Goal: Transaction & Acquisition: Obtain resource

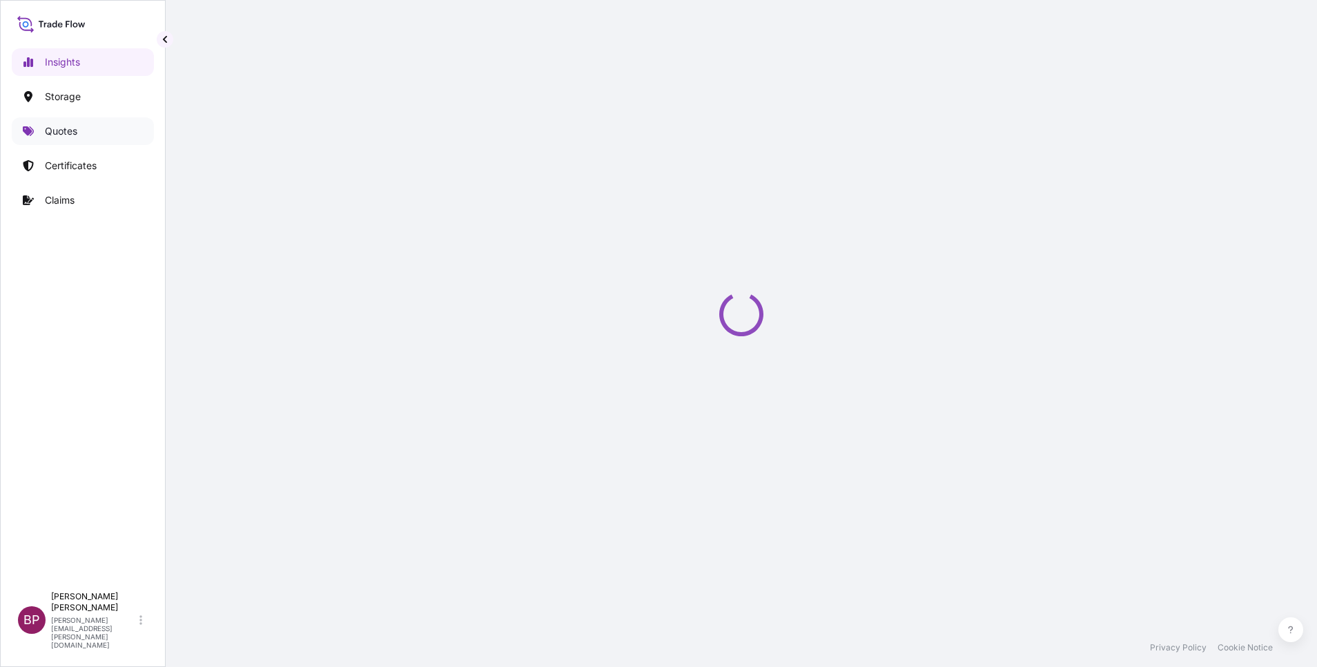
select select "2025"
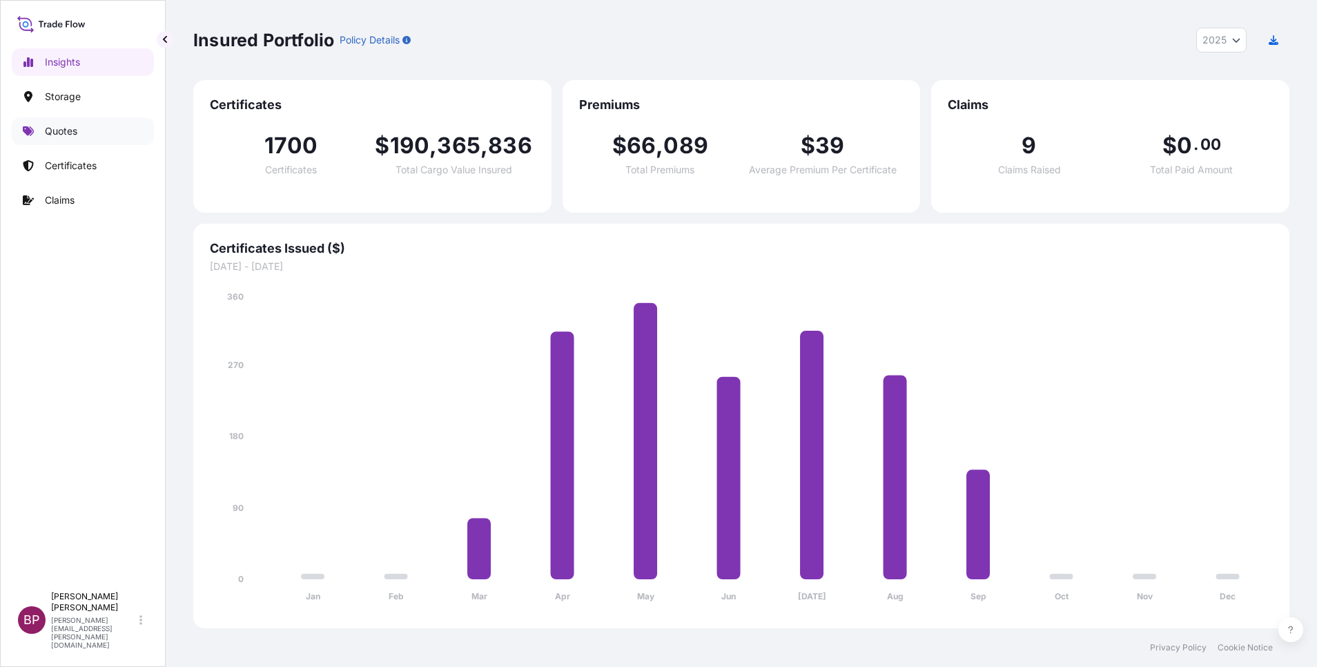
click at [69, 130] on p "Quotes" at bounding box center [61, 131] width 32 height 14
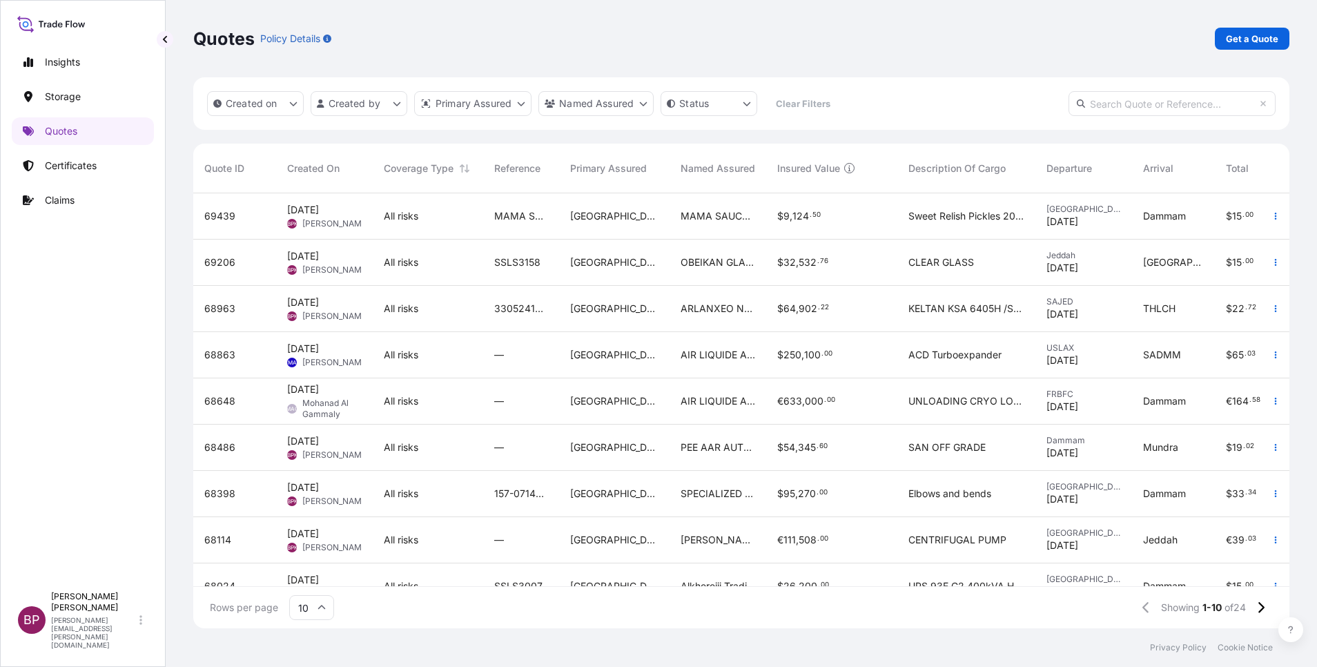
click at [761, 265] on div "OBEIKAN GLASS COMPANY" at bounding box center [717, 262] width 97 height 46
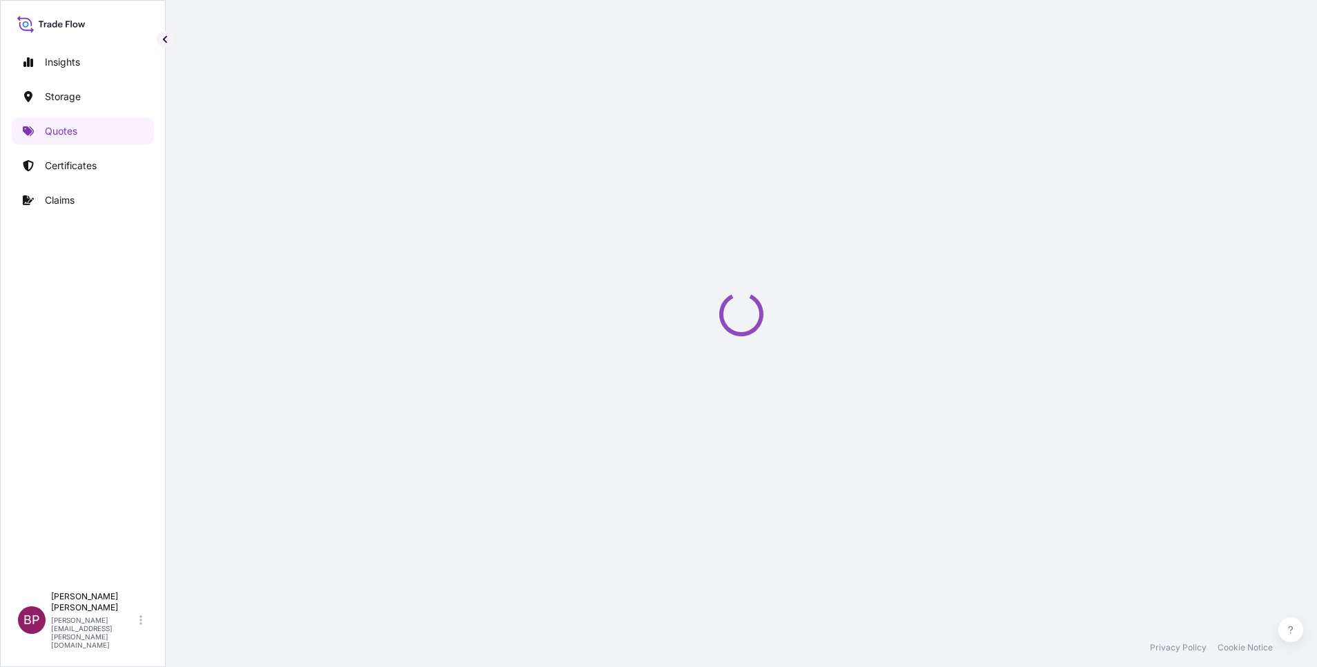
select select "Road / [GEOGRAPHIC_DATA]"
select select "Water"
select select "Road / [GEOGRAPHIC_DATA]"
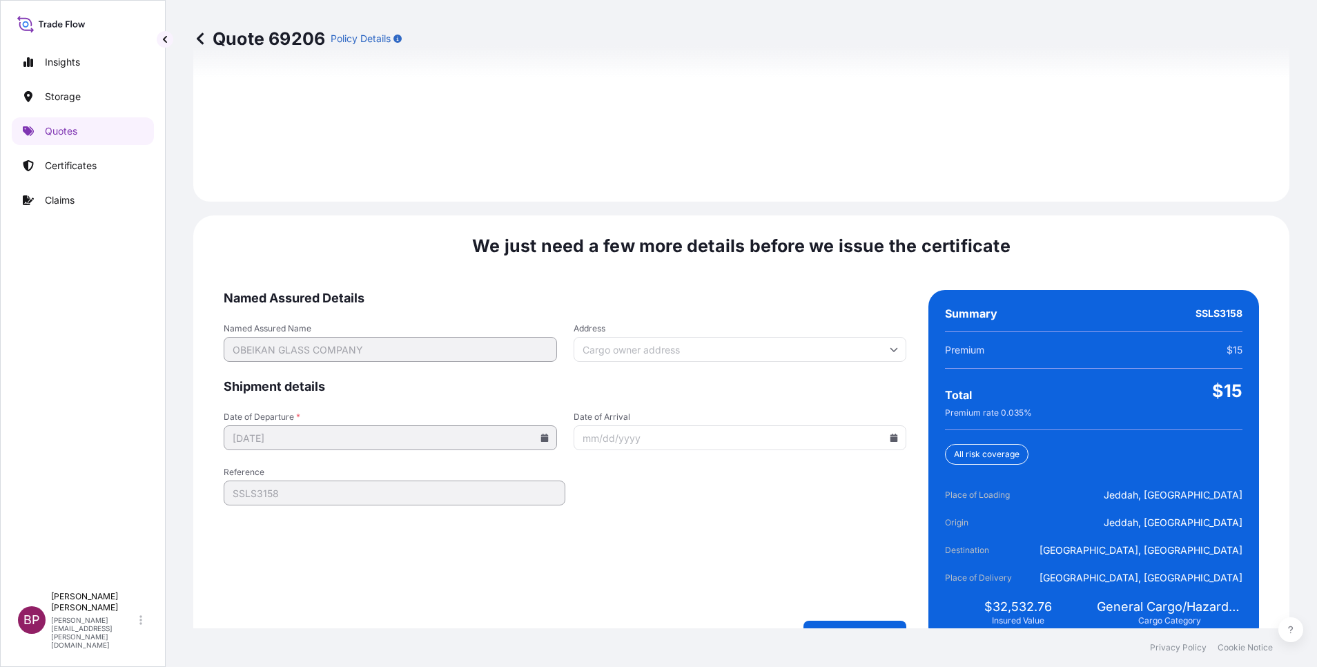
scroll to position [2046, 0]
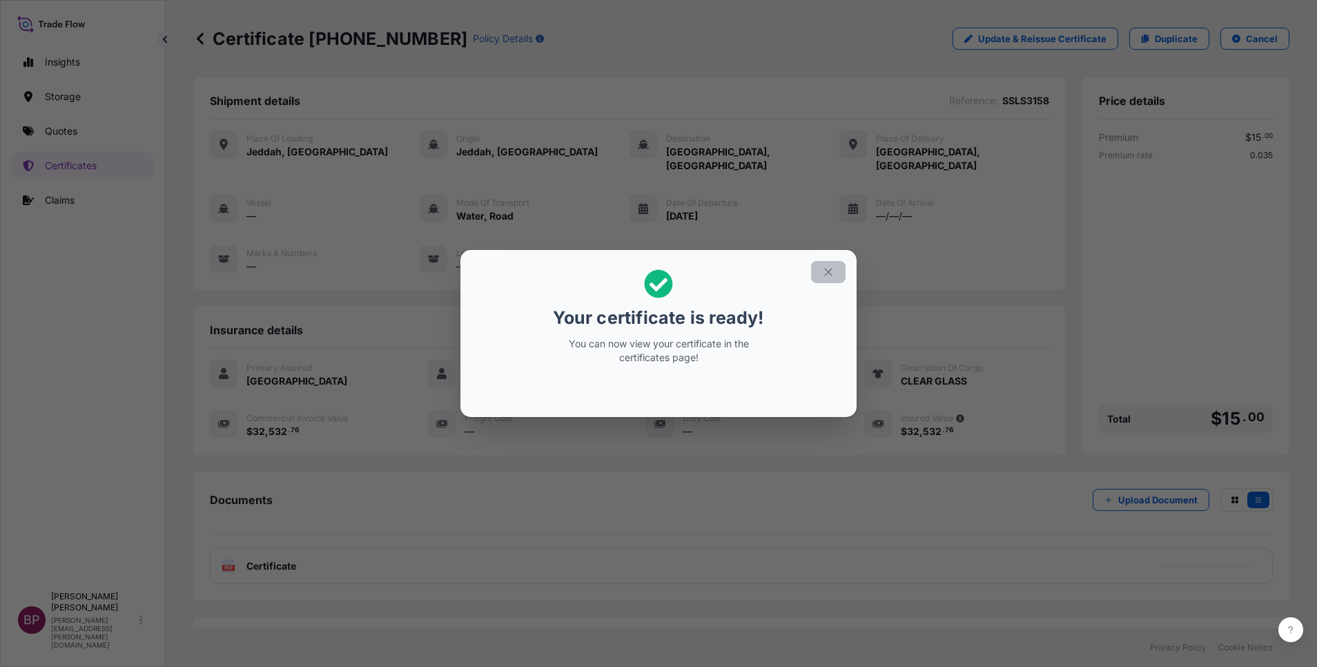
click at [823, 268] on icon "button" at bounding box center [828, 272] width 12 height 12
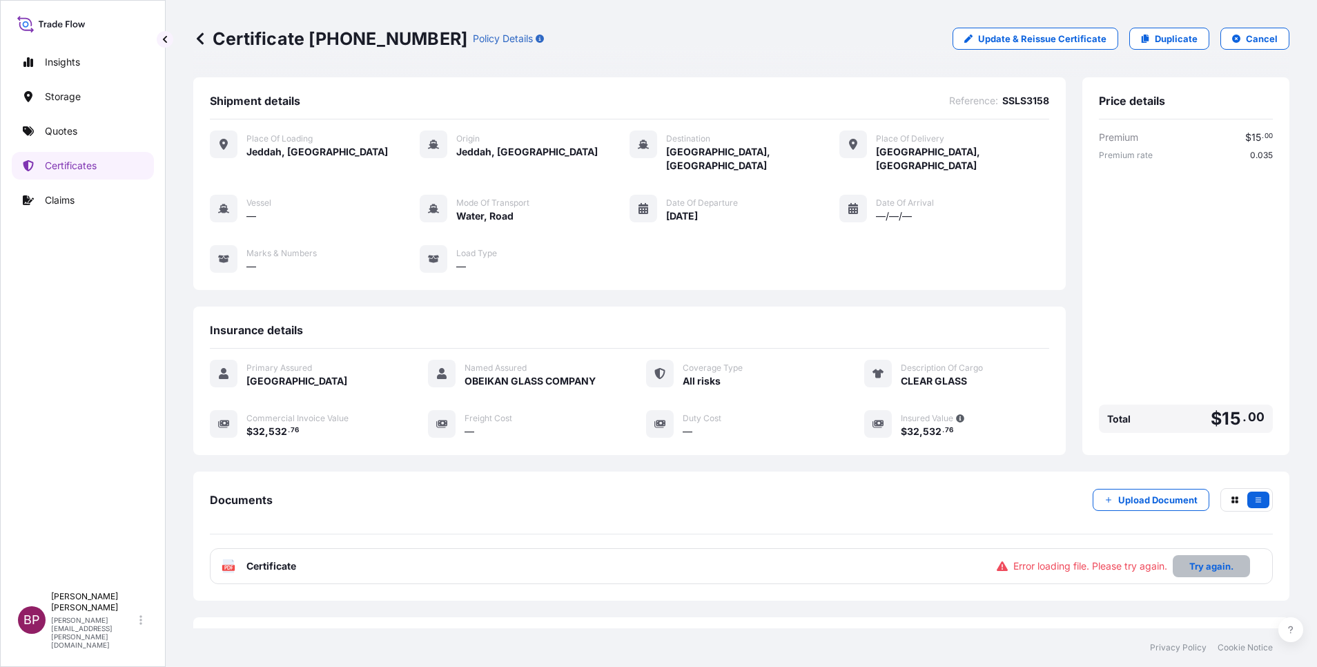
click at [1189, 559] on p "Try again." at bounding box center [1211, 566] width 44 height 14
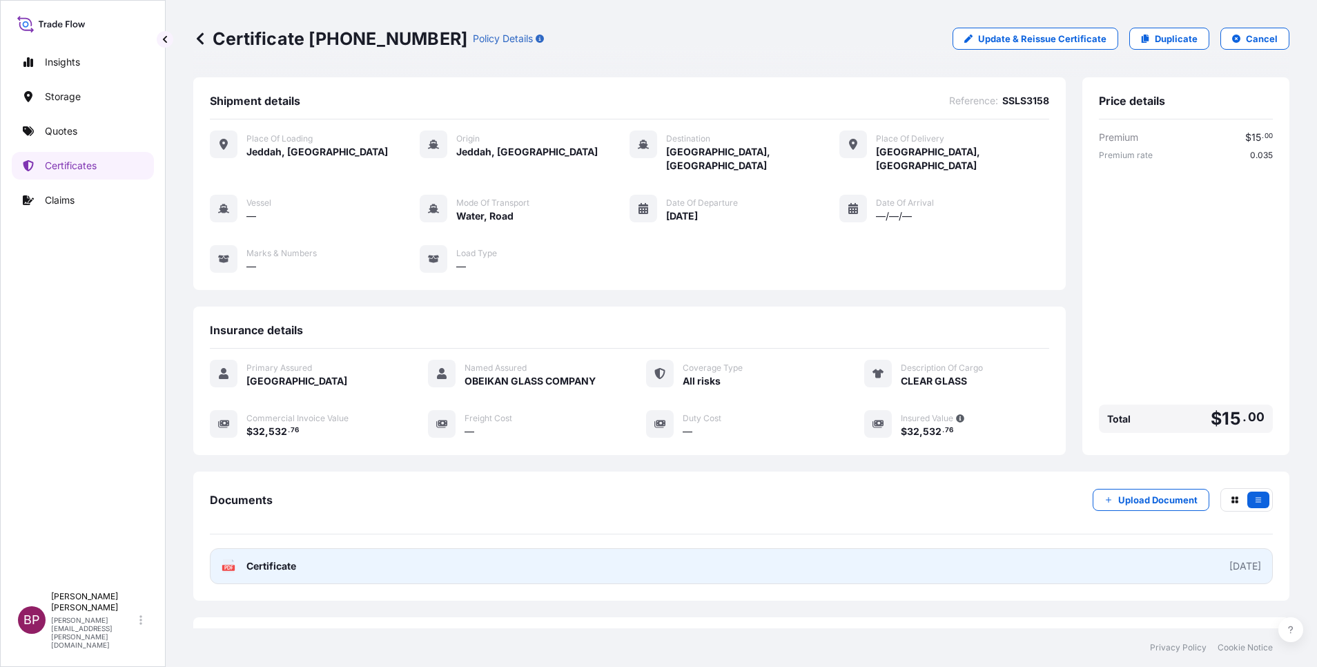
click at [283, 559] on span "Certificate" at bounding box center [271, 566] width 50 height 14
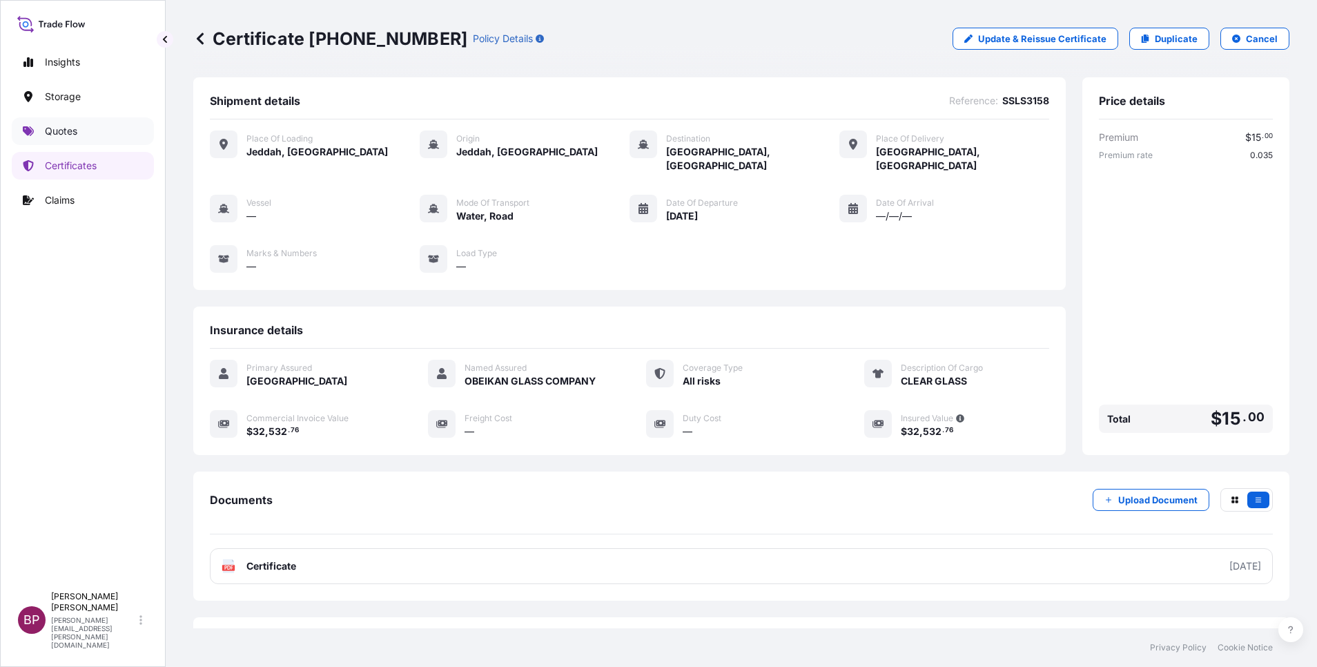
click at [69, 126] on p "Quotes" at bounding box center [61, 131] width 32 height 14
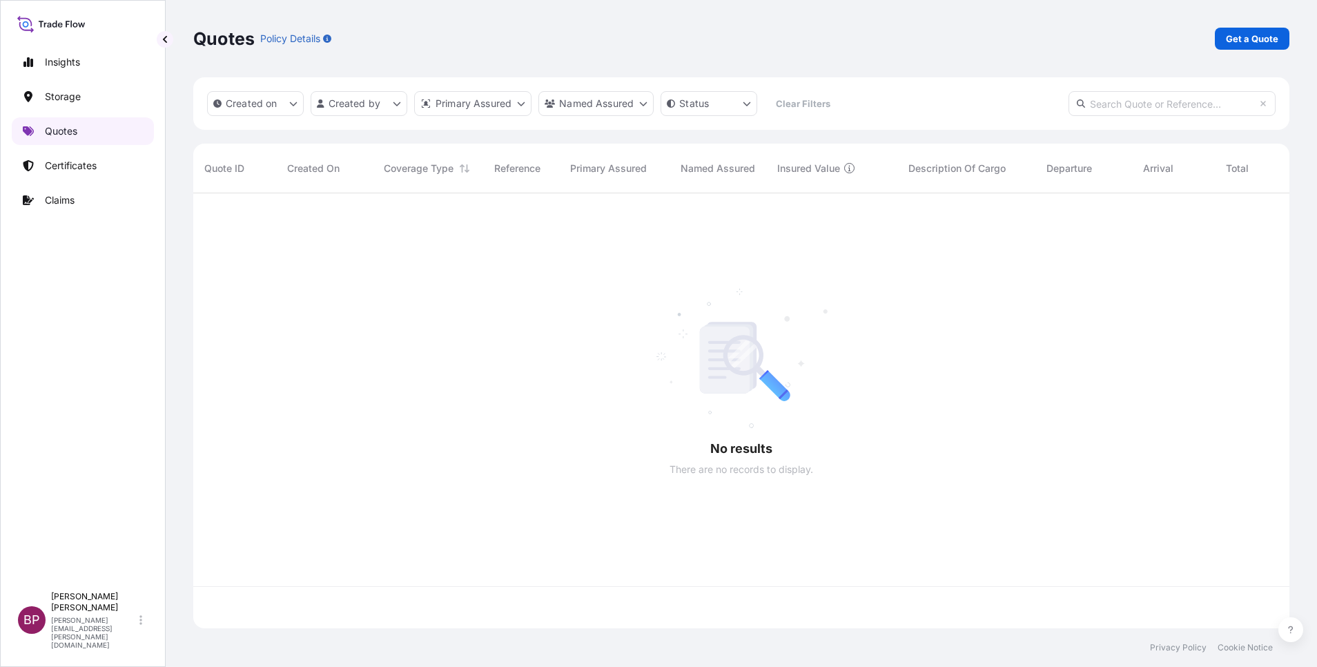
scroll to position [427, 1080]
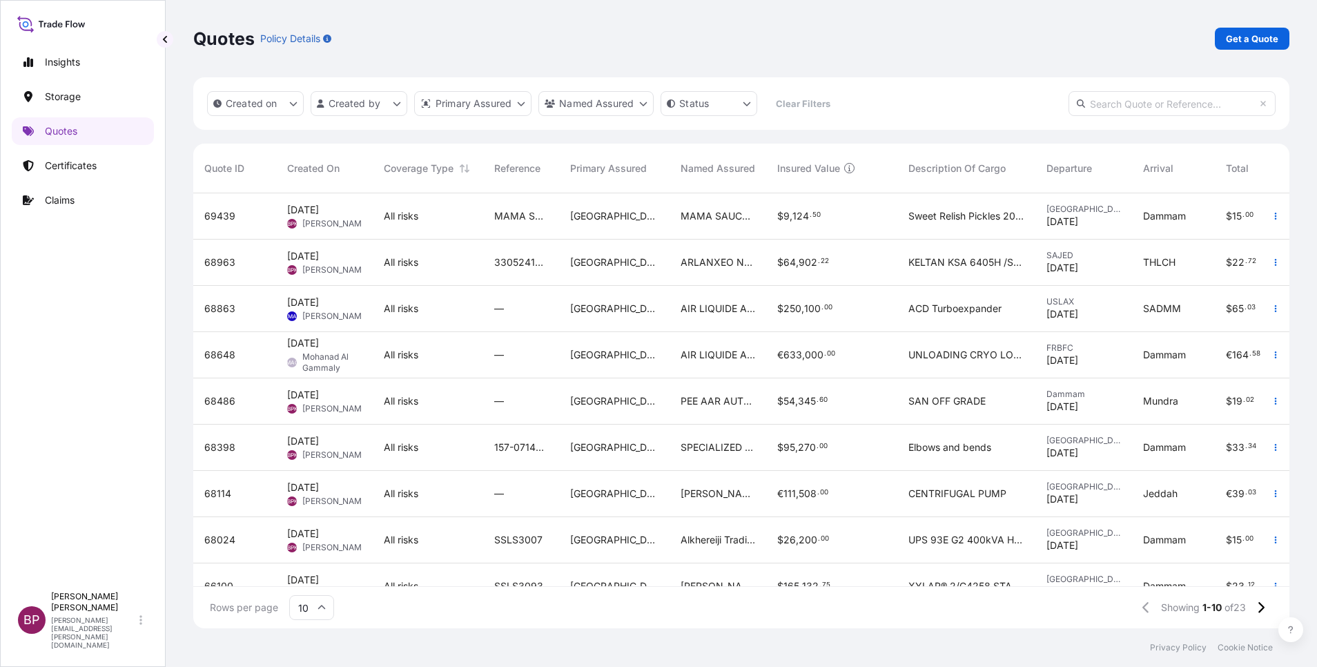
click at [703, 231] on div "MAMA SAUCE COMPANY FOR FOOD INDUSTRIES" at bounding box center [717, 216] width 97 height 46
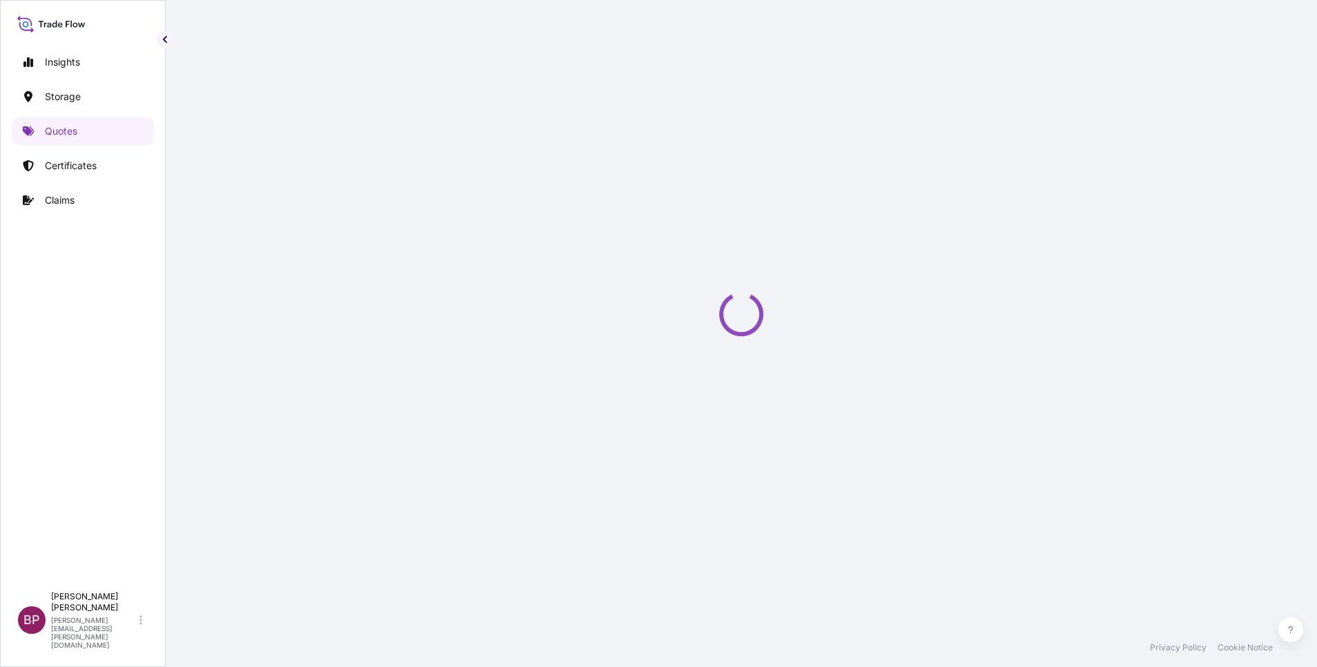
select select "Road / [GEOGRAPHIC_DATA]"
select select "Water"
select select "Road / [GEOGRAPHIC_DATA]"
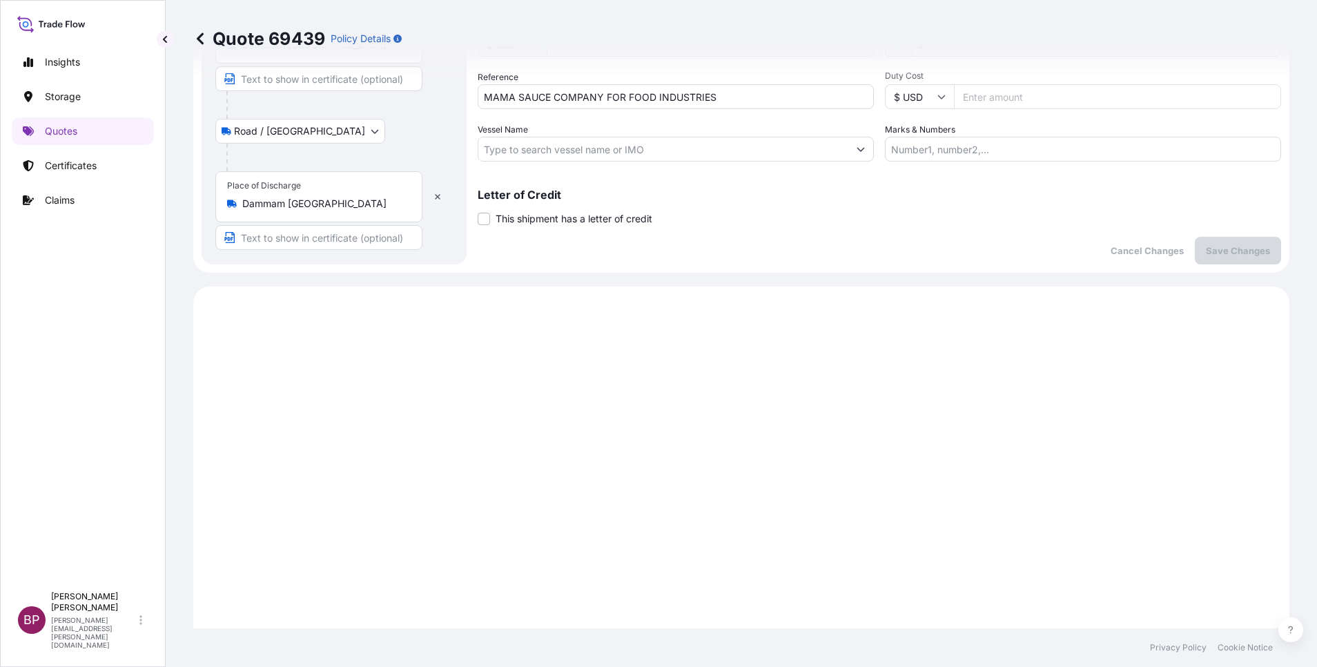
scroll to position [146, 0]
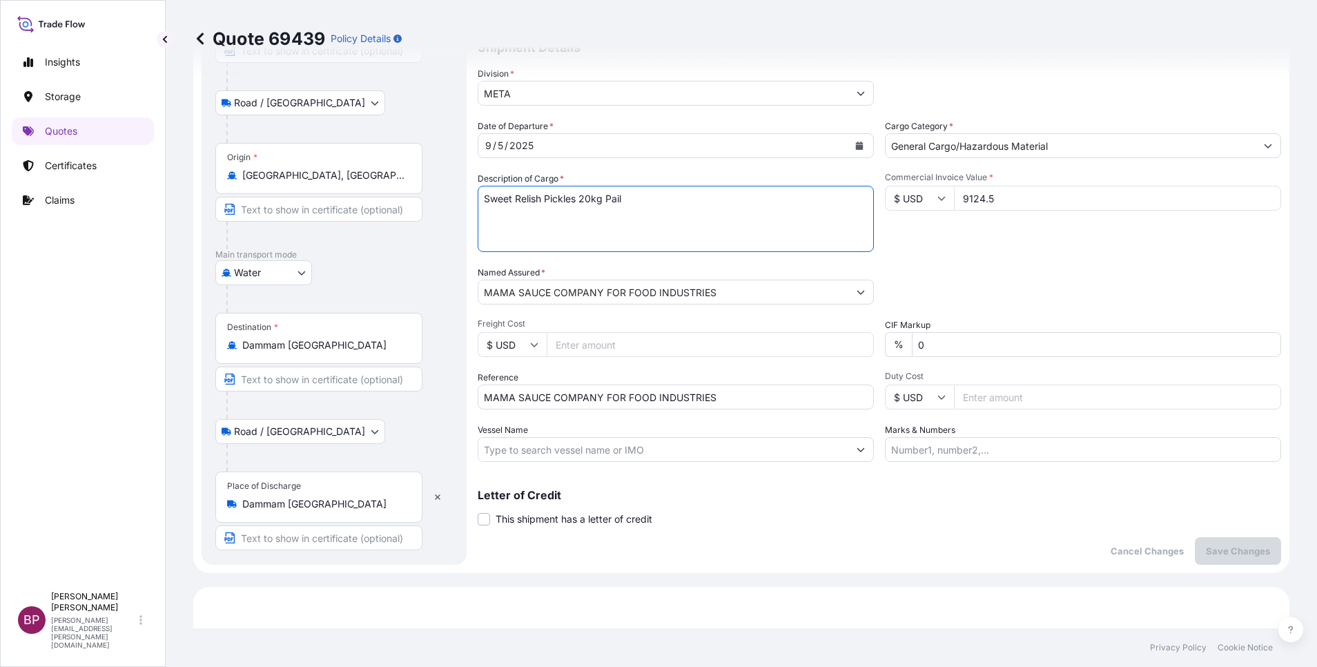
drag, startPoint x: 633, startPoint y: 204, endPoint x: 463, endPoint y: 188, distance: 170.5
click at [464, 188] on form "Route Details Place of loading [GEOGRAPHIC_DATA], [GEOGRAPHIC_DATA], [GEOGRAPHI…" at bounding box center [741, 252] width 1096 height 641
click at [462, 188] on div "Route Details Place of loading [GEOGRAPHIC_DATA], [GEOGRAPHIC_DATA], [GEOGRAPHI…" at bounding box center [334, 252] width 265 height 625
drag, startPoint x: 605, startPoint y: 197, endPoint x: 464, endPoint y: 190, distance: 141.6
click at [464, 190] on form "Route Details Place of loading [GEOGRAPHIC_DATA], [GEOGRAPHIC_DATA], [GEOGRAPHI…" at bounding box center [741, 252] width 1096 height 641
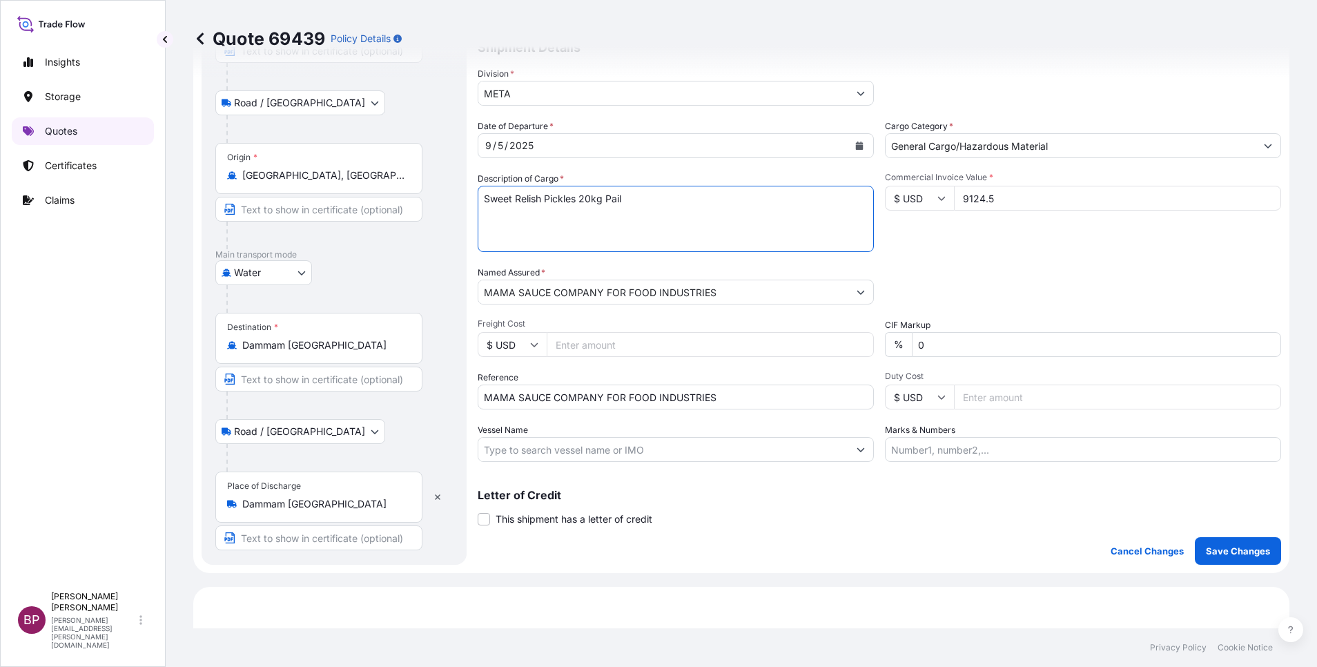
click at [68, 119] on link "Quotes" at bounding box center [83, 131] width 142 height 28
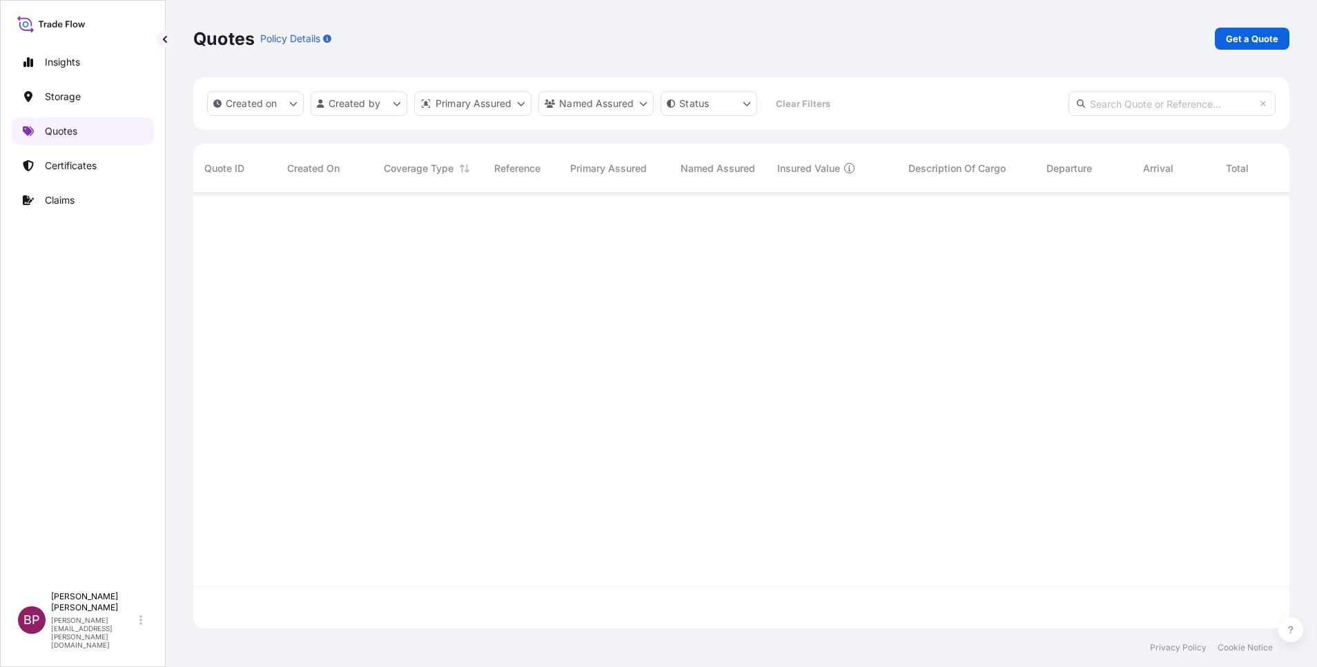
scroll to position [427, 1080]
click at [1246, 39] on p "Get a Quote" at bounding box center [1252, 39] width 52 height 14
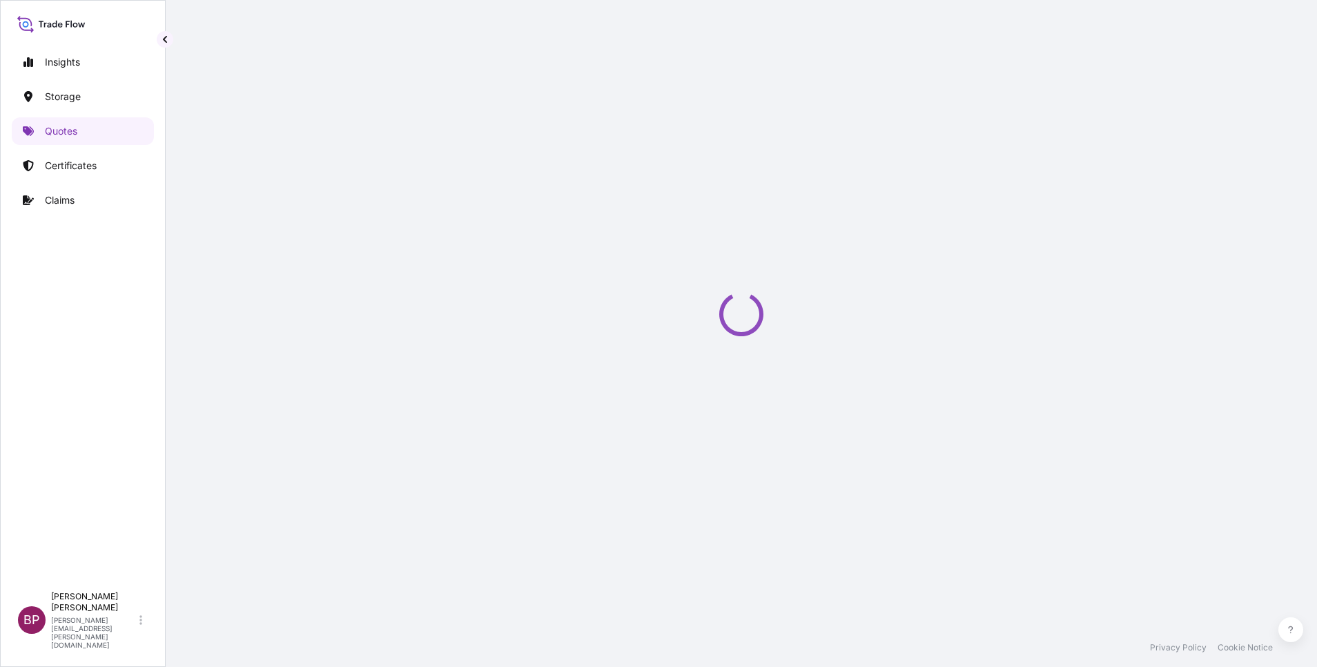
select select "Water"
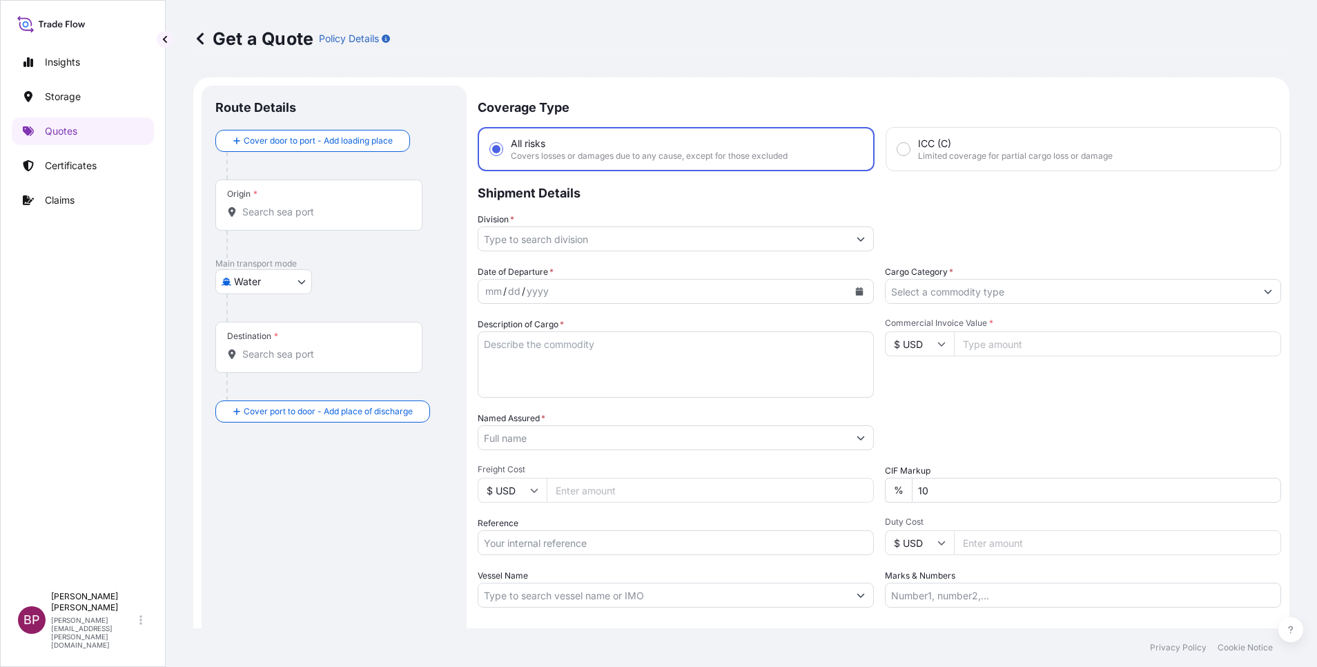
scroll to position [22, 0]
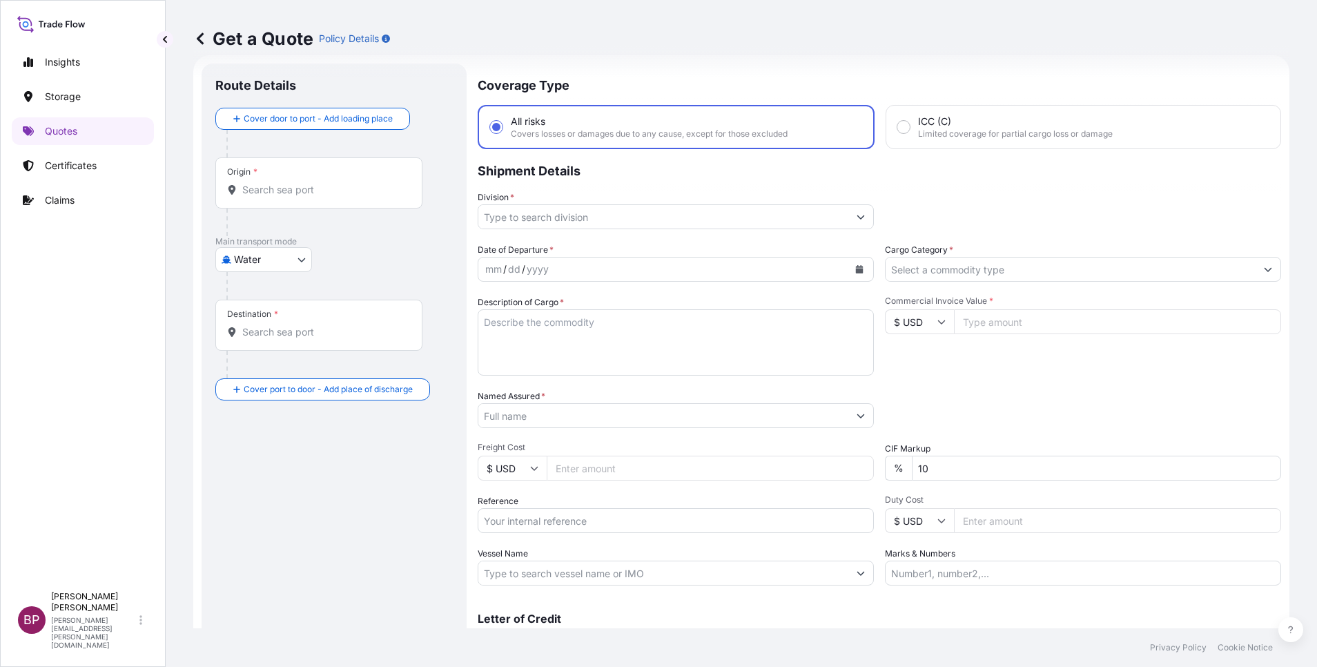
click at [999, 266] on input "Cargo Category *" at bounding box center [1070, 269] width 370 height 25
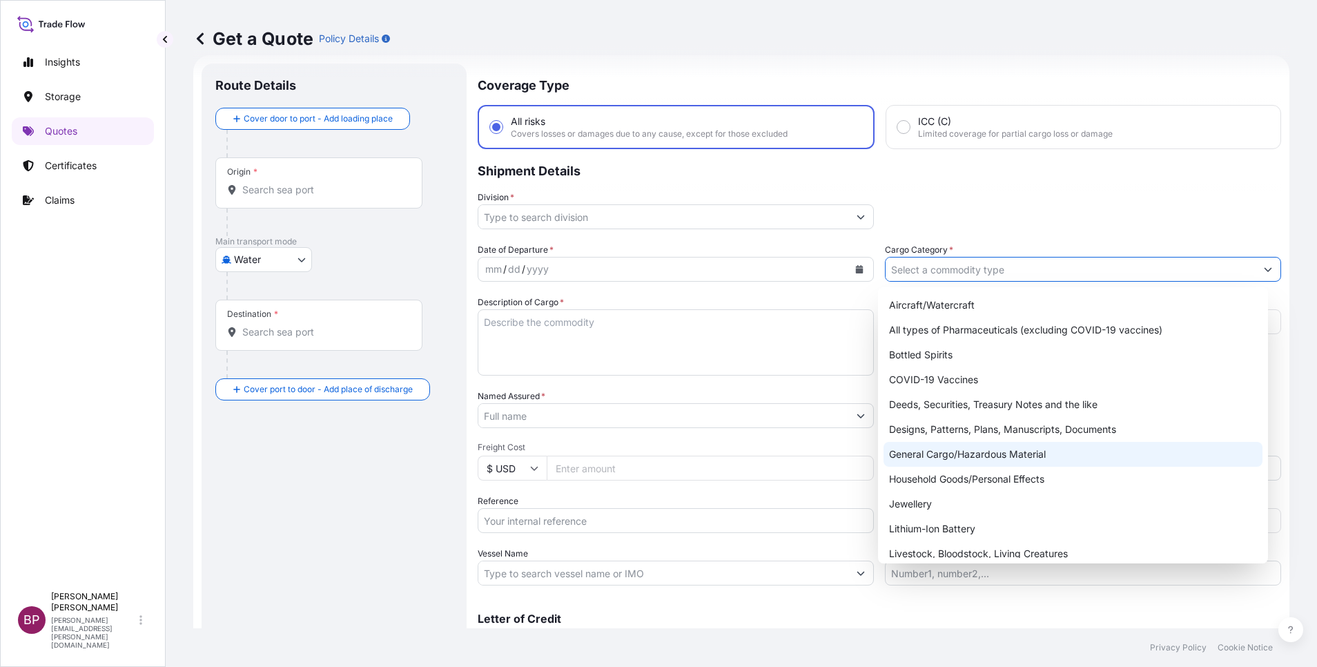
click at [956, 459] on div "General Cargo/Hazardous Material" at bounding box center [1072, 454] width 379 height 25
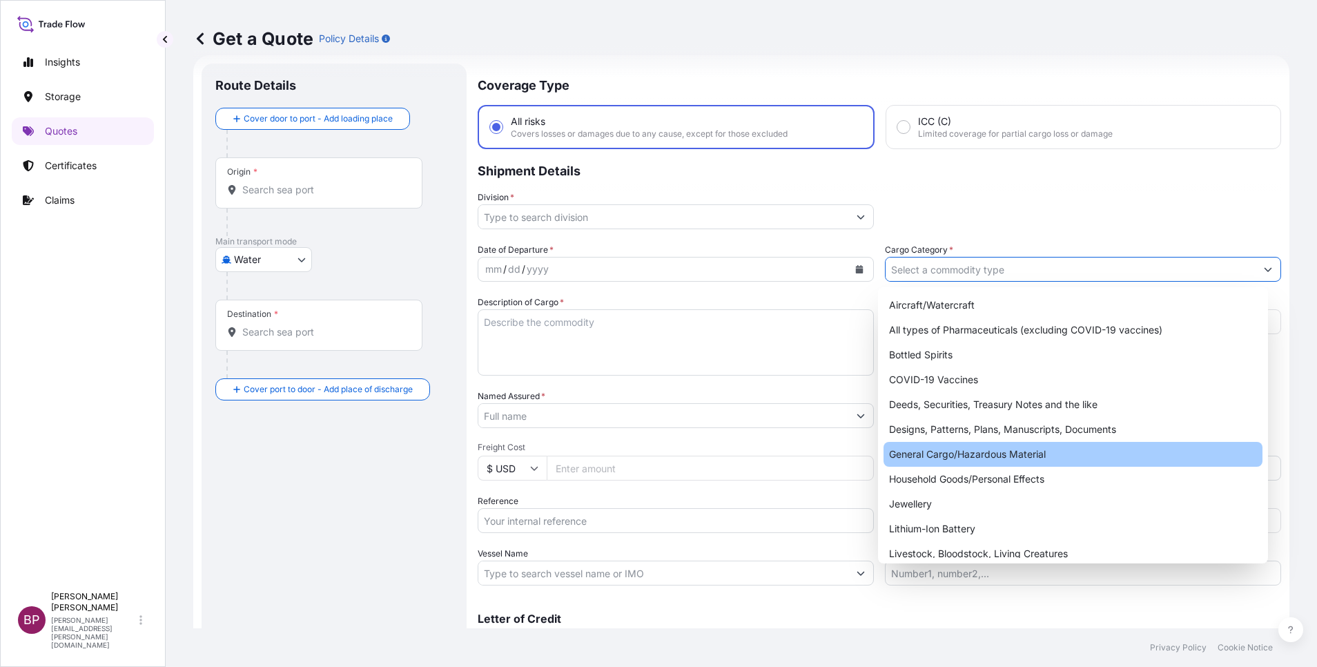
type input "General Cargo/Hazardous Material"
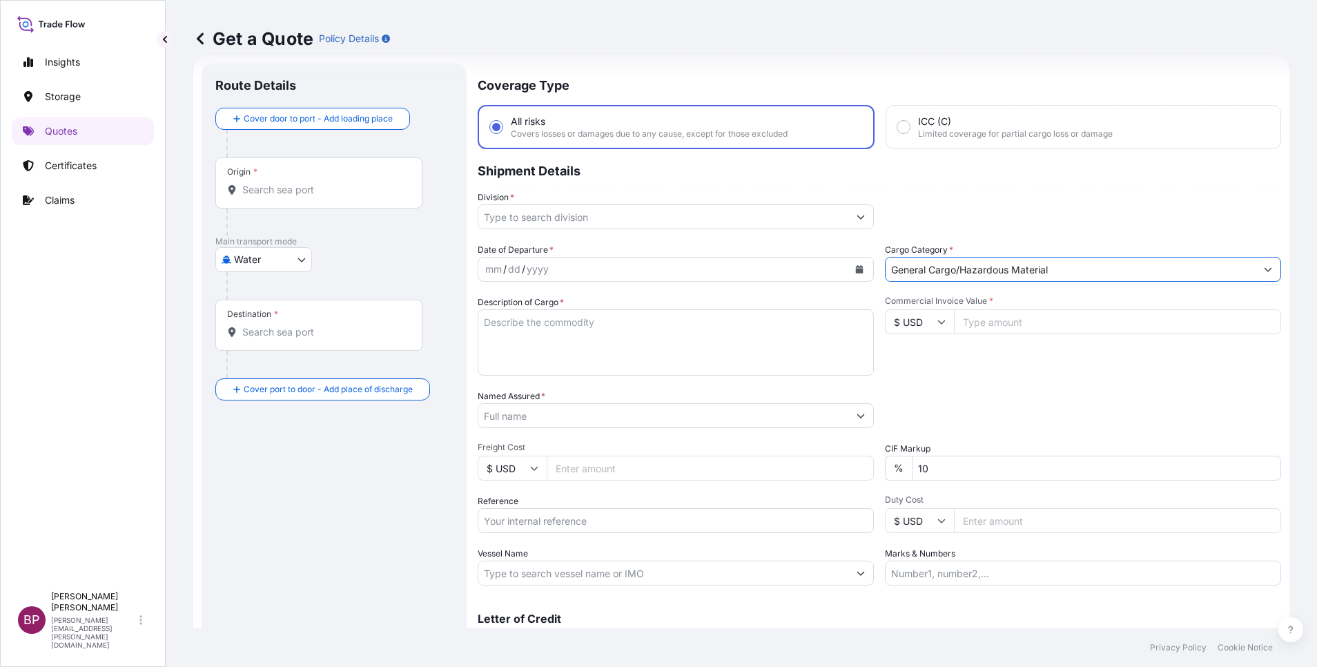
click at [816, 216] on input "Division *" at bounding box center [663, 216] width 370 height 25
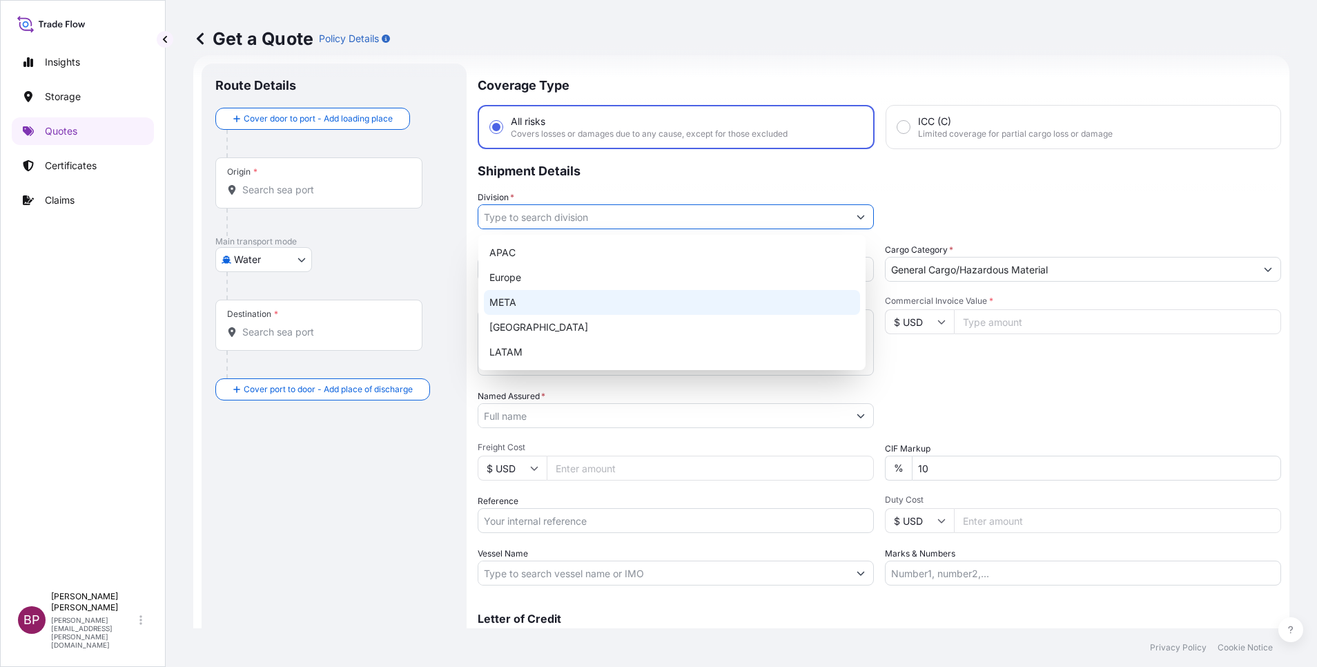
click at [604, 304] on div "META" at bounding box center [672, 302] width 376 height 25
type input "META"
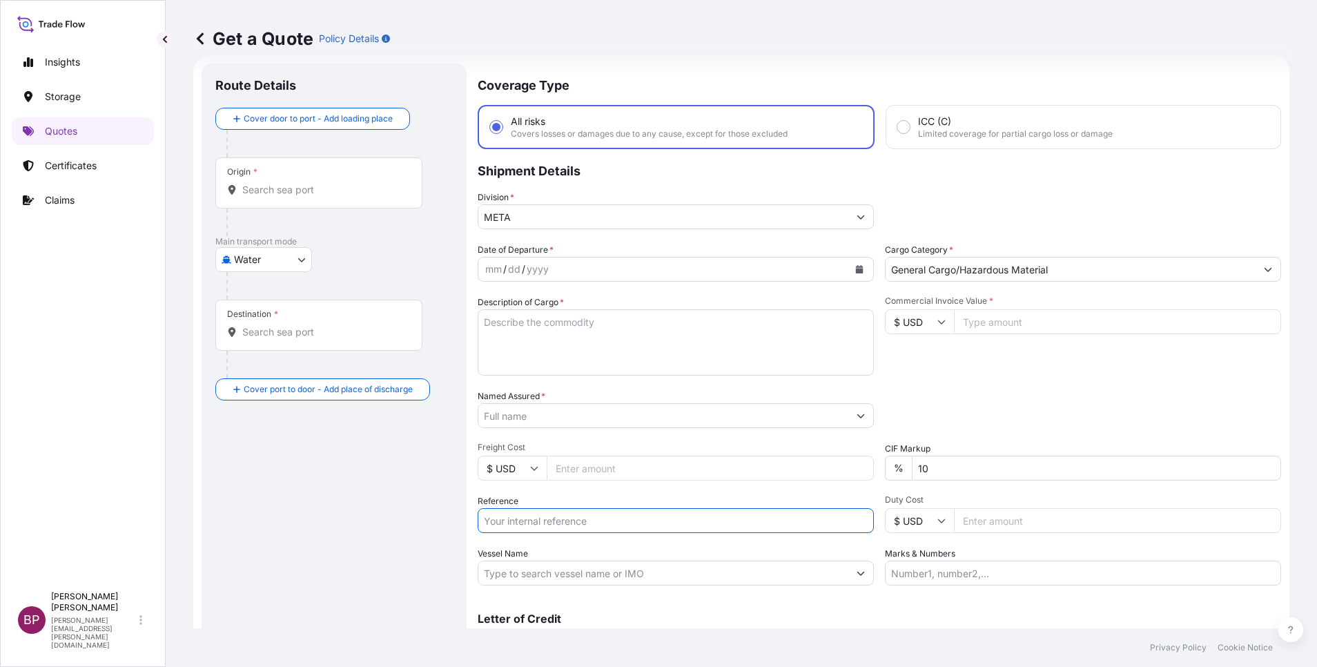
click at [570, 527] on input "Reference" at bounding box center [676, 520] width 396 height 25
paste input "SSLS3174"
type input "SSLS3174"
click at [585, 360] on textarea "Description of Cargo *" at bounding box center [676, 342] width 396 height 66
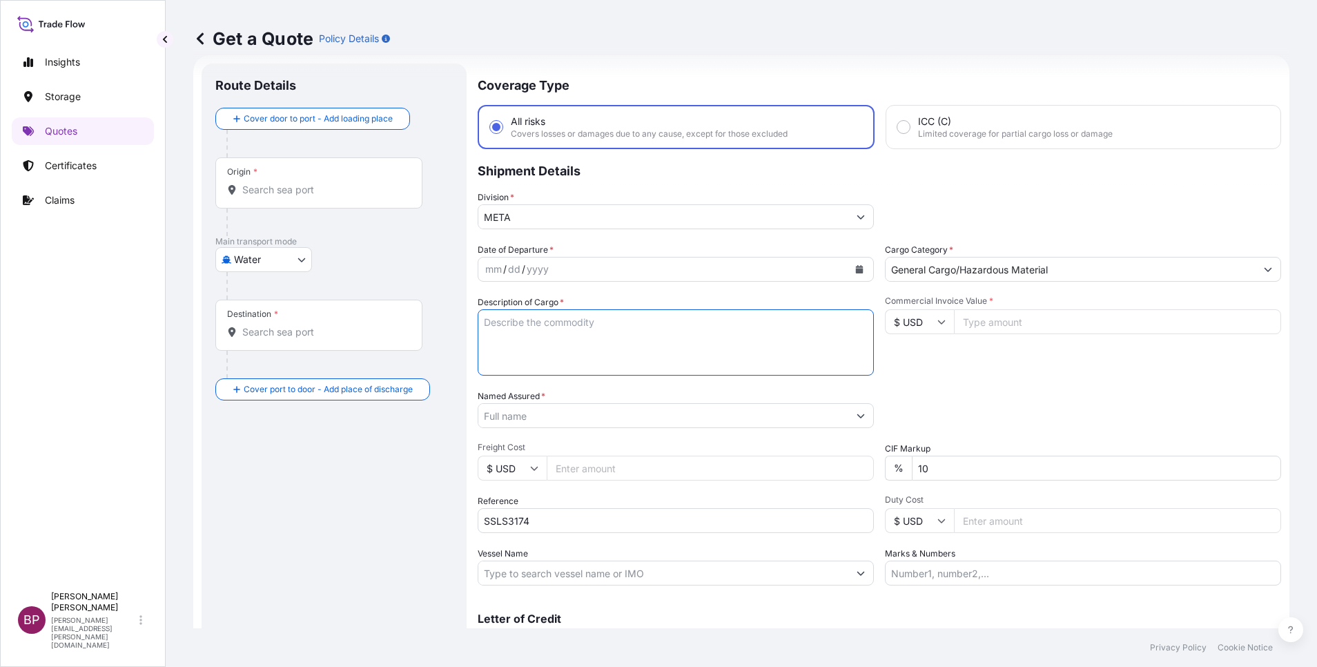
click at [504, 410] on input "Named Assured *" at bounding box center [663, 415] width 370 height 25
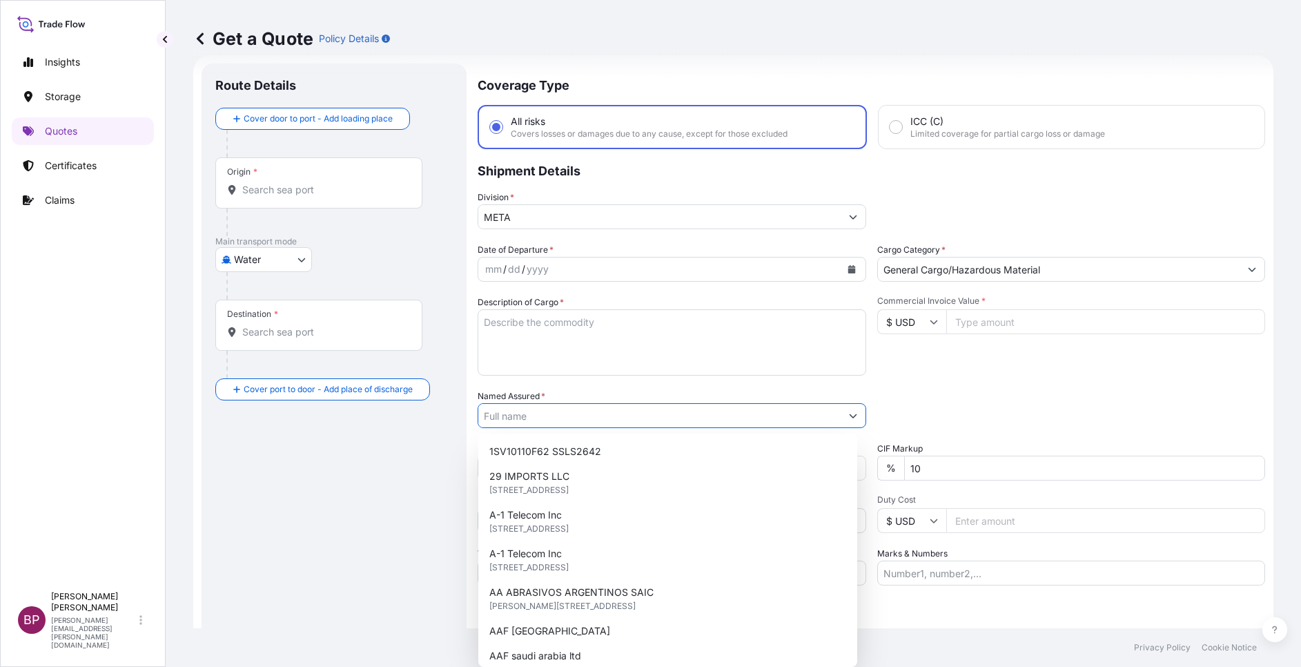
paste input "OBEIKAN GLASS COMPANY"
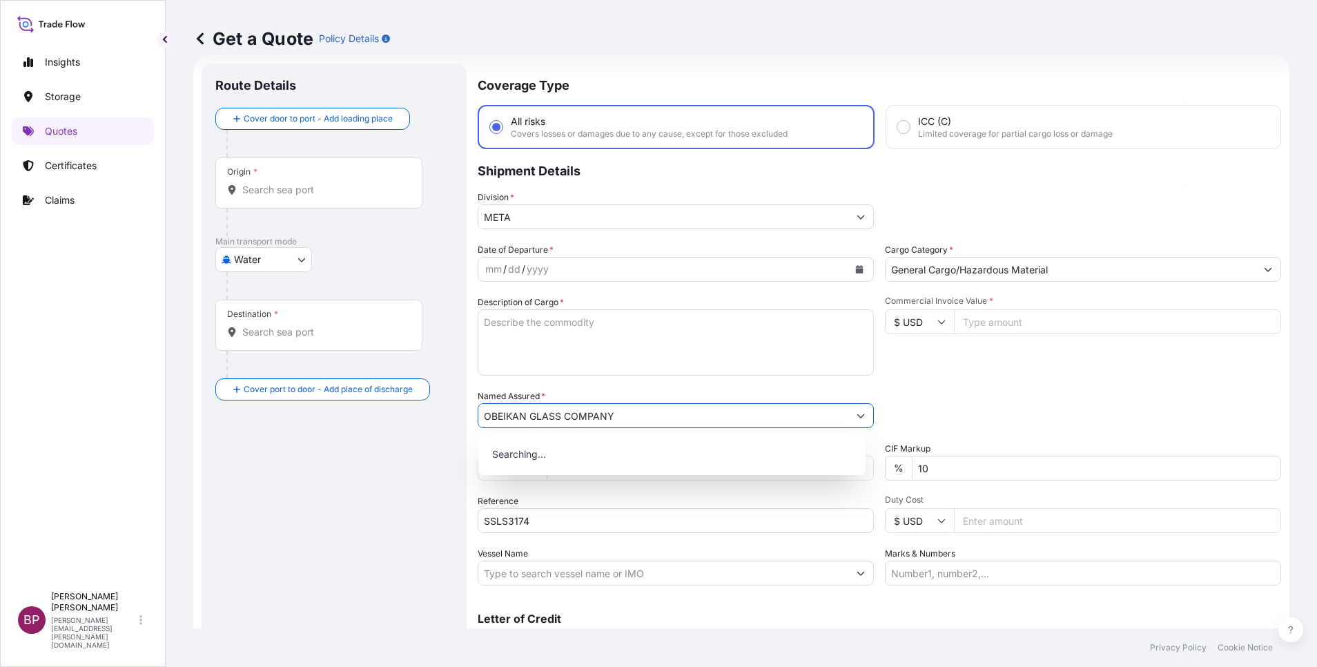
type input "OBEIKAN GLASS COMPANY"
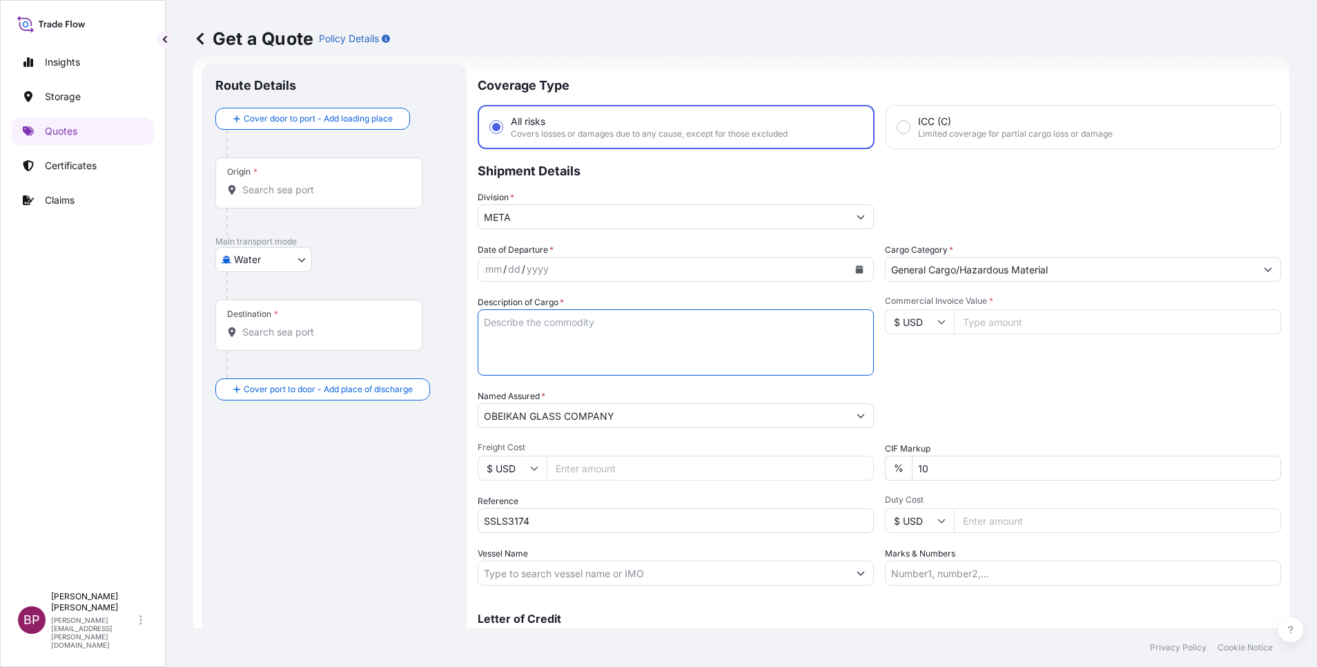
click at [562, 337] on textarea "Description of Cargo *" at bounding box center [676, 342] width 396 height 66
paste textarea "CLEAR GLASS"
type textarea "CLEAR GLASS"
click at [974, 322] on input "Commercial Invoice Value *" at bounding box center [1117, 321] width 327 height 25
paste input "33733.92"
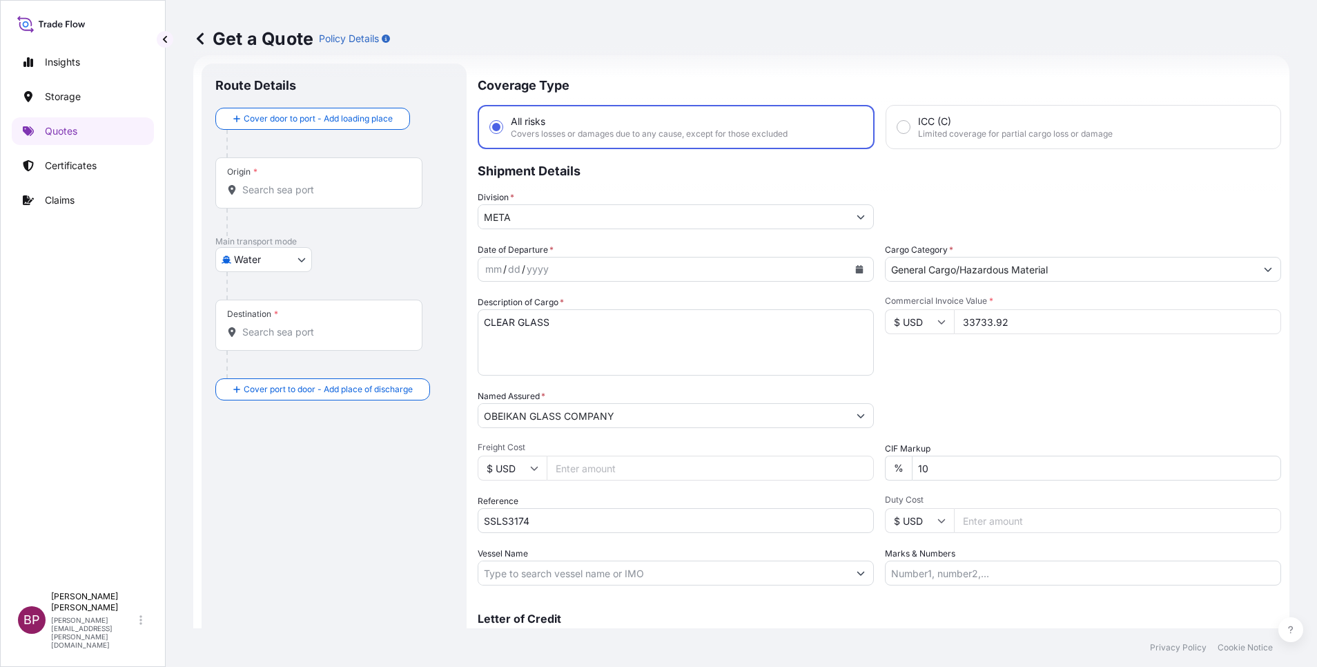
type input "33733.92"
click at [727, 455] on div "Date of Departure * mm / dd / yyyy Cargo Category * General Cargo/Hazardous Mat…" at bounding box center [879, 414] width 803 height 342
type input "0"
click at [855, 268] on icon "Calendar" at bounding box center [859, 269] width 8 height 8
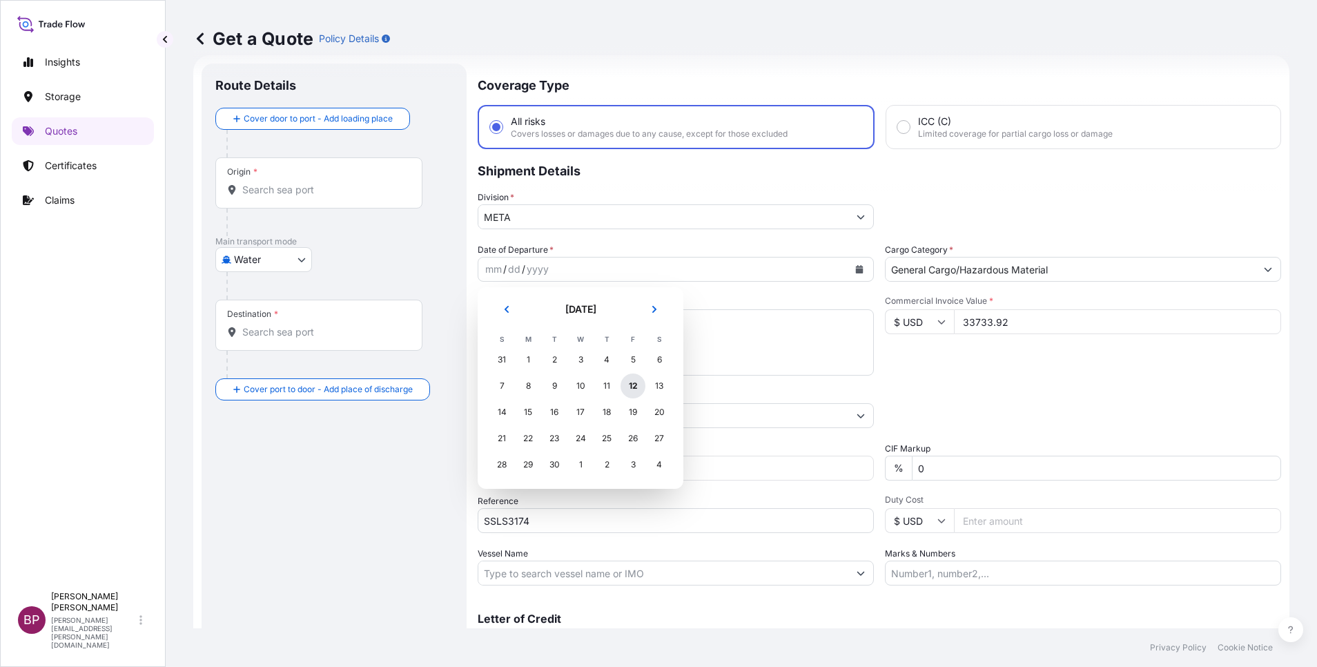
click at [629, 386] on div "12" at bounding box center [632, 385] width 25 height 25
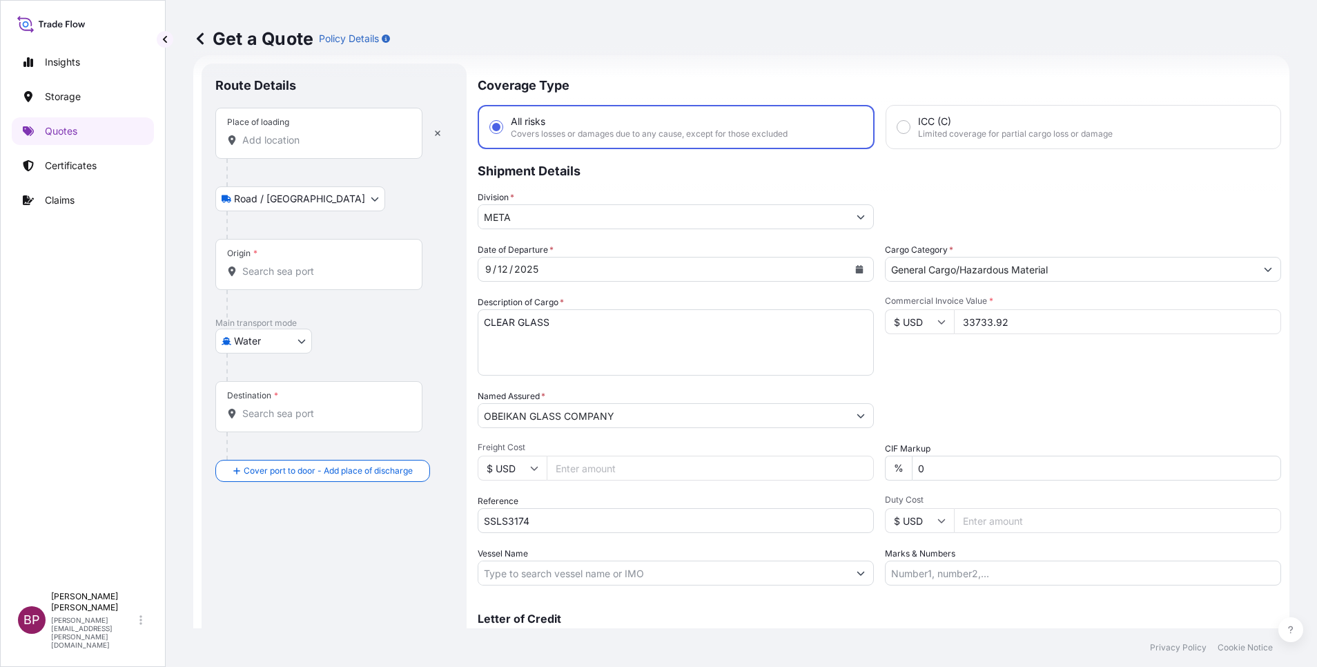
click at [281, 141] on input "Place of loading" at bounding box center [323, 140] width 163 height 14
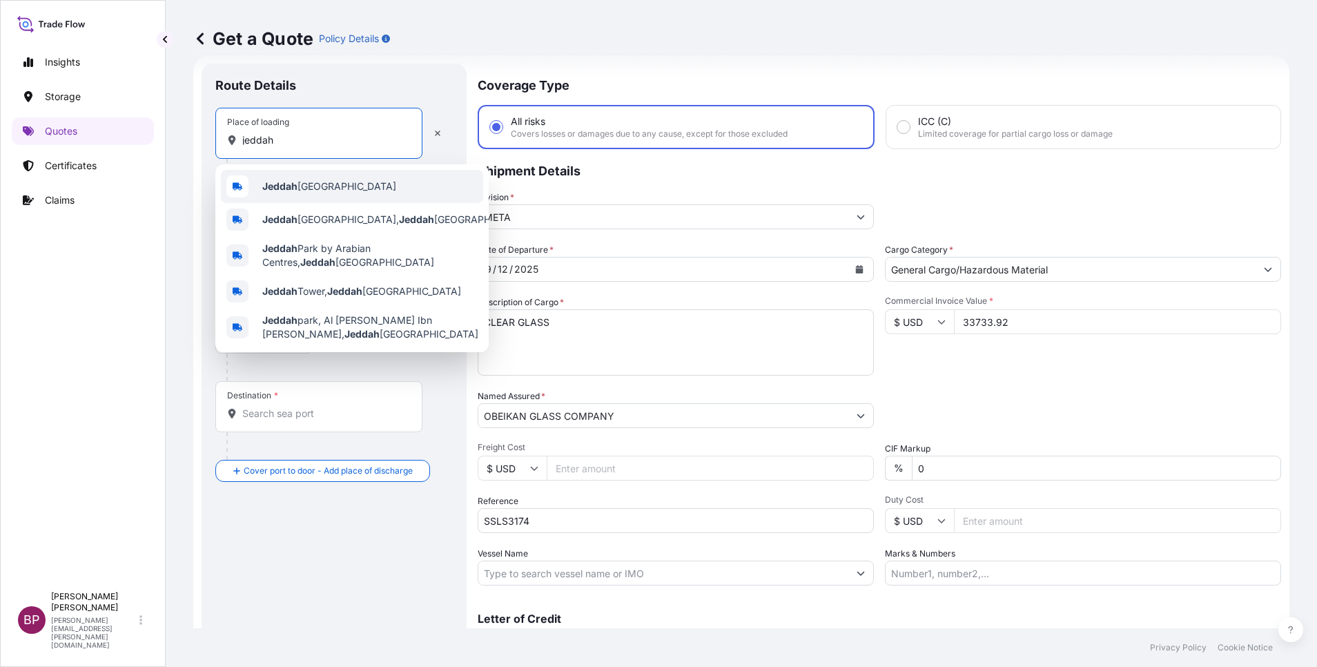
click at [335, 190] on span "Jeddah [GEOGRAPHIC_DATA]" at bounding box center [329, 186] width 134 height 14
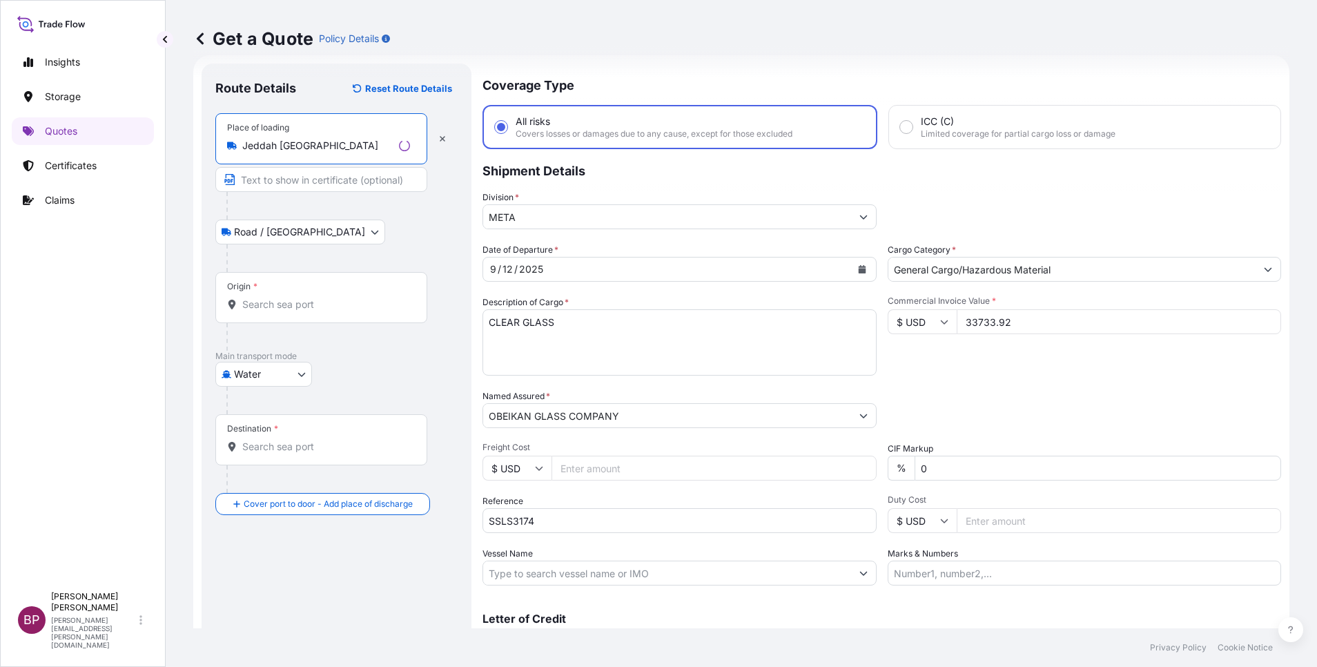
type input "Jeddah [GEOGRAPHIC_DATA]"
click at [301, 290] on div "Origin *" at bounding box center [321, 297] width 212 height 51
click at [301, 297] on input "Origin *" at bounding box center [326, 304] width 168 height 14
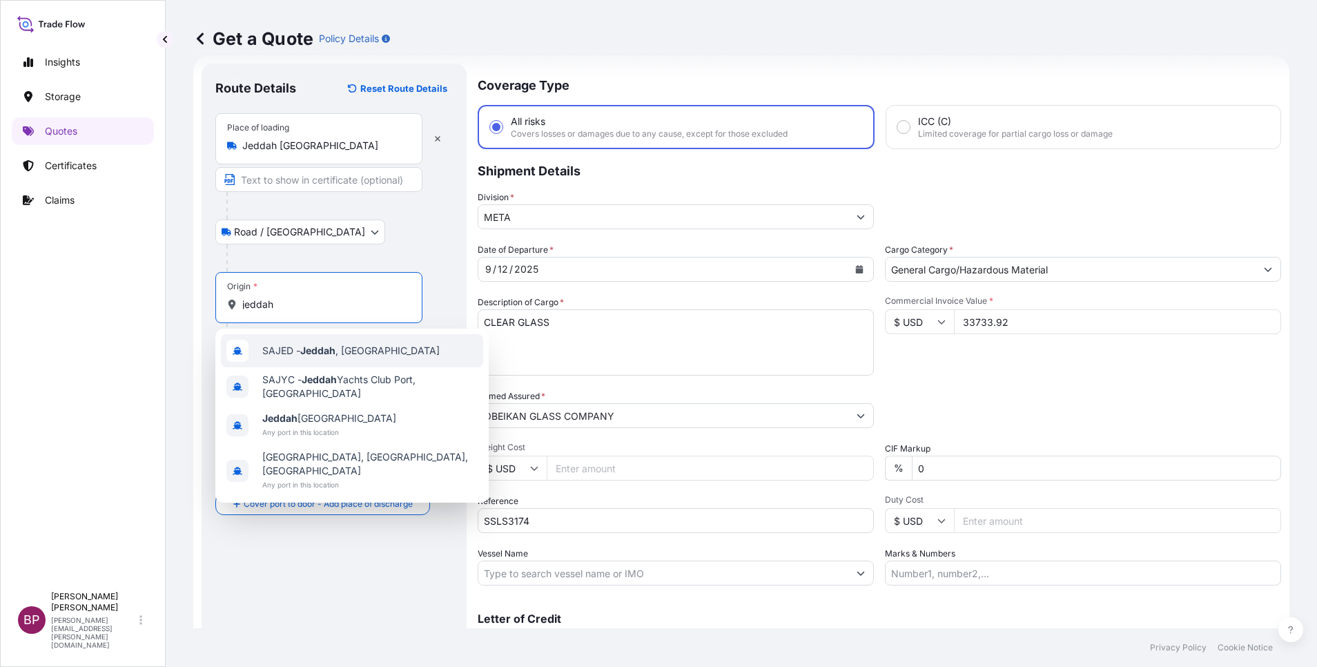
click at [349, 349] on span "SAJED - [GEOGRAPHIC_DATA] , [GEOGRAPHIC_DATA]" at bounding box center [350, 351] width 177 height 14
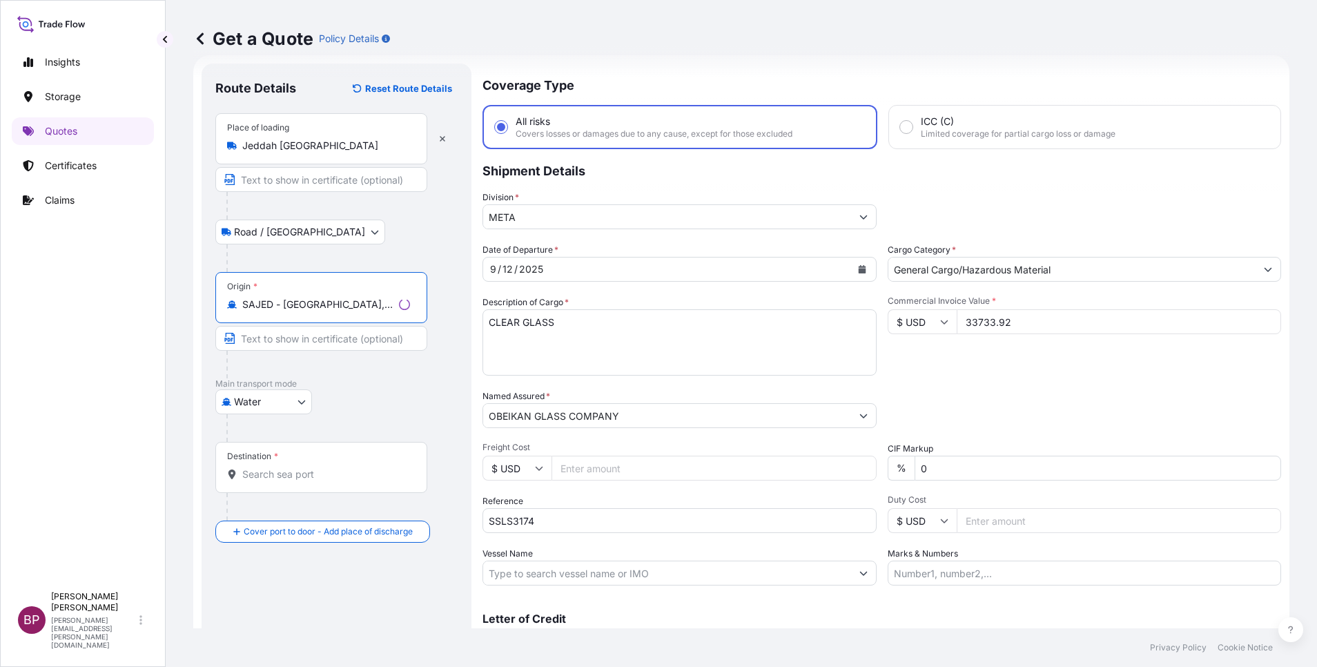
type input "SAJED - [GEOGRAPHIC_DATA], [GEOGRAPHIC_DATA]"
click at [280, 482] on div "Destination *" at bounding box center [321, 467] width 212 height 51
click at [280, 481] on input "Destination *" at bounding box center [326, 474] width 168 height 14
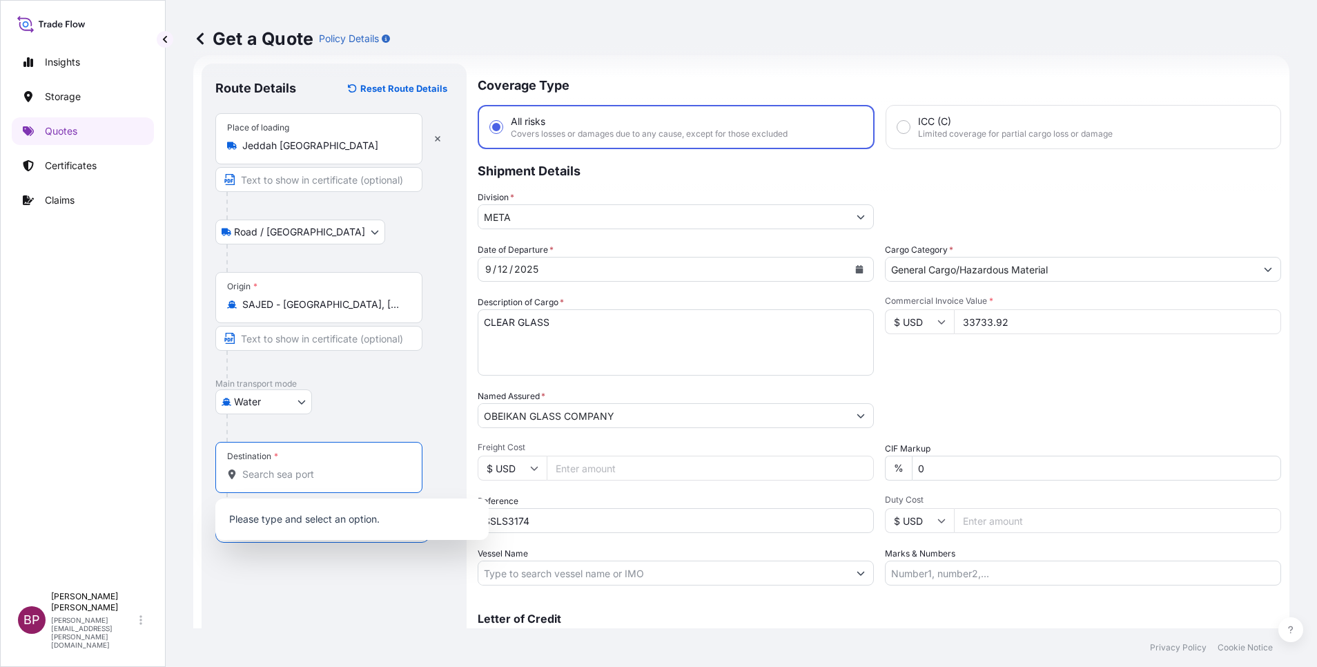
paste input "[GEOGRAPHIC_DATA]"
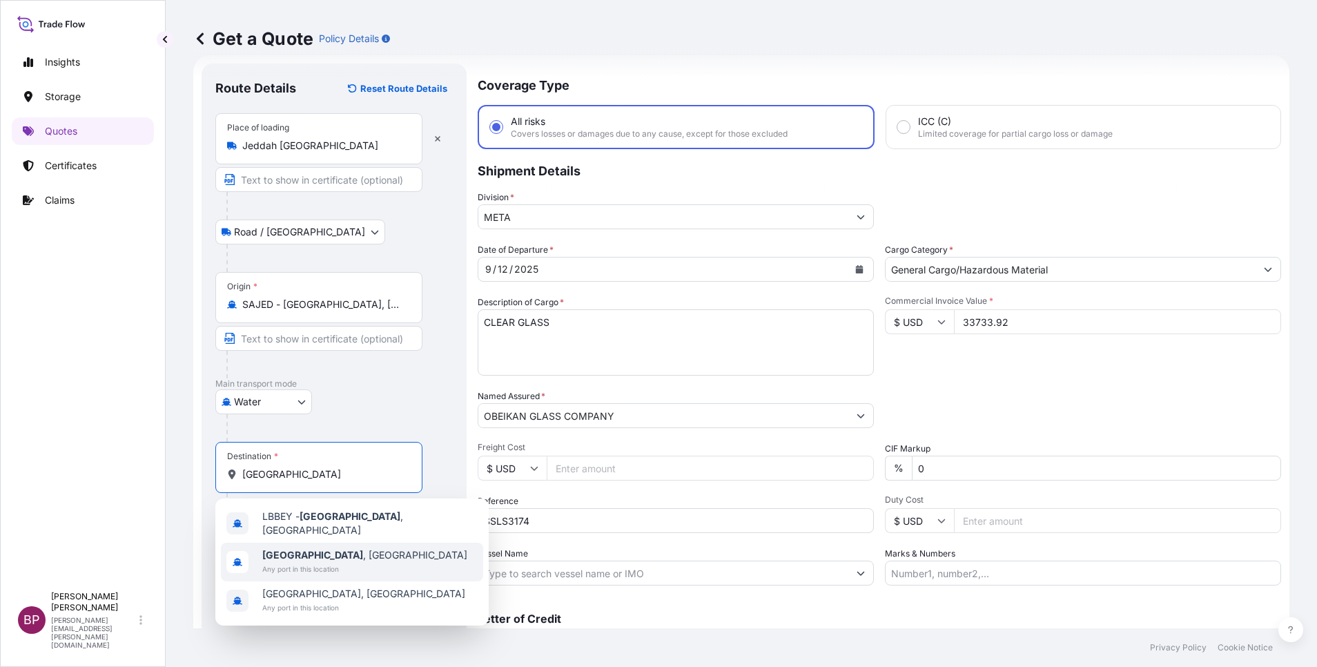
click at [315, 562] on span "Any port in this location" at bounding box center [364, 569] width 205 height 14
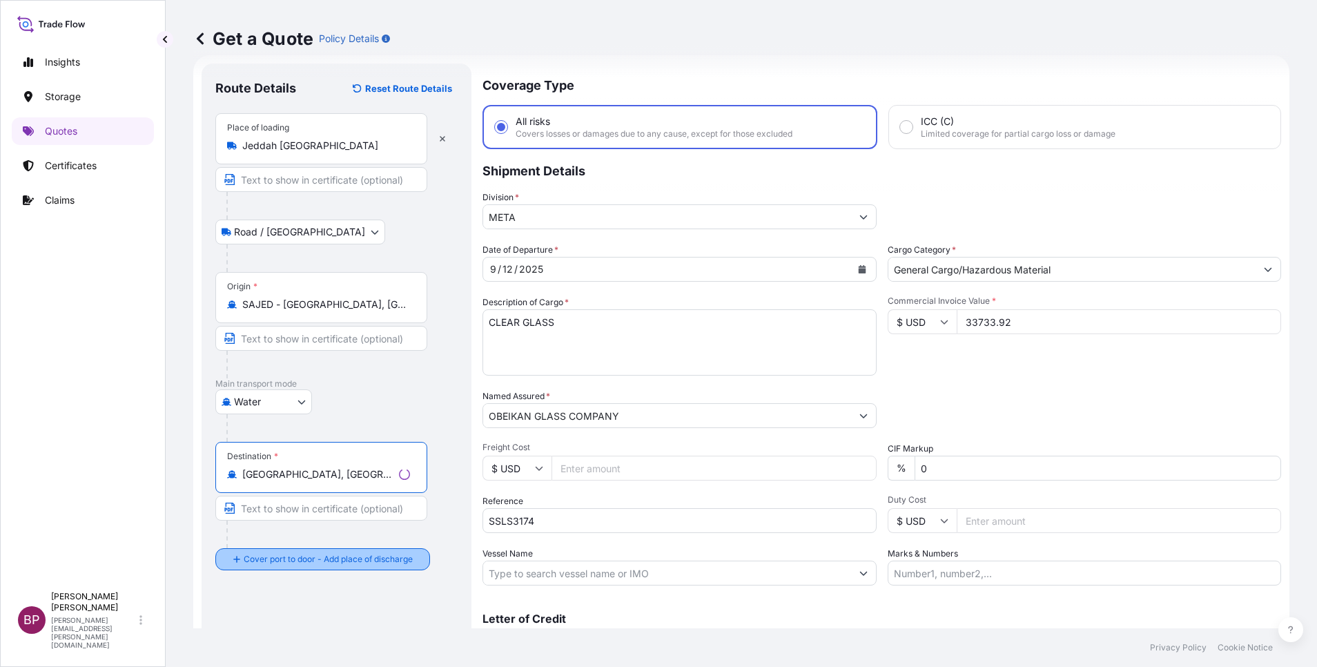
type input "[GEOGRAPHIC_DATA], [GEOGRAPHIC_DATA]"
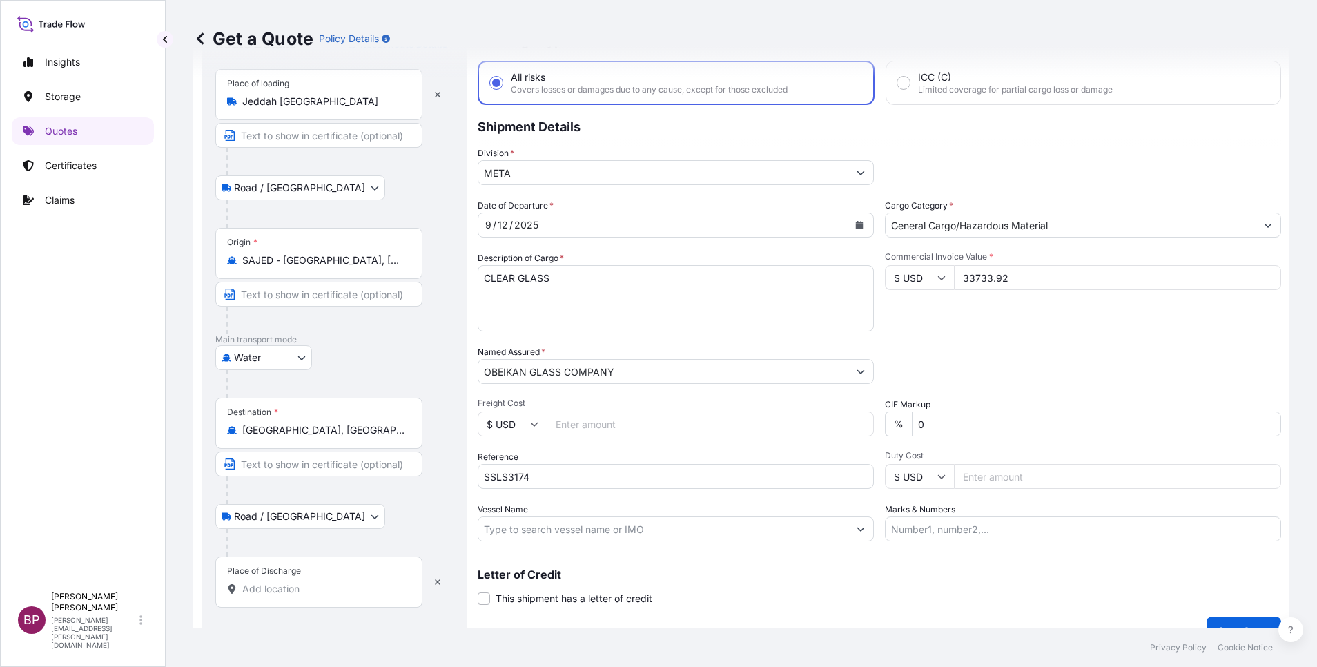
scroll to position [90, 0]
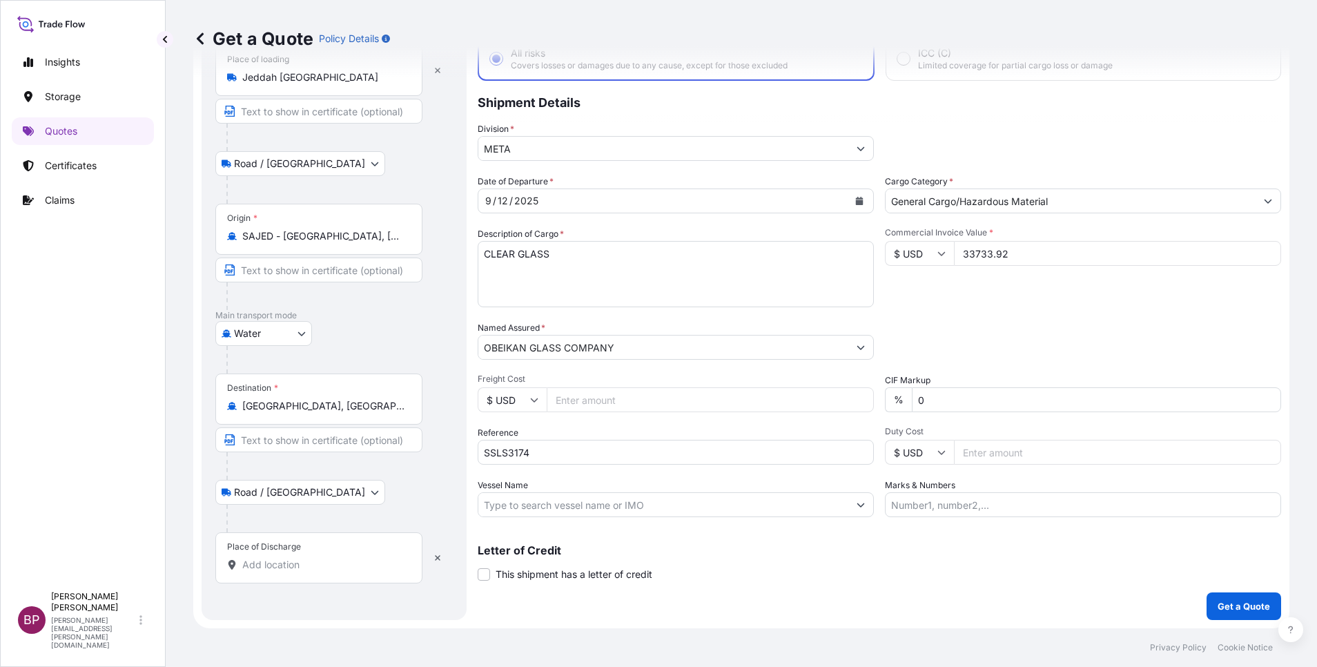
click at [293, 564] on input "Place of Discharge" at bounding box center [323, 565] width 163 height 14
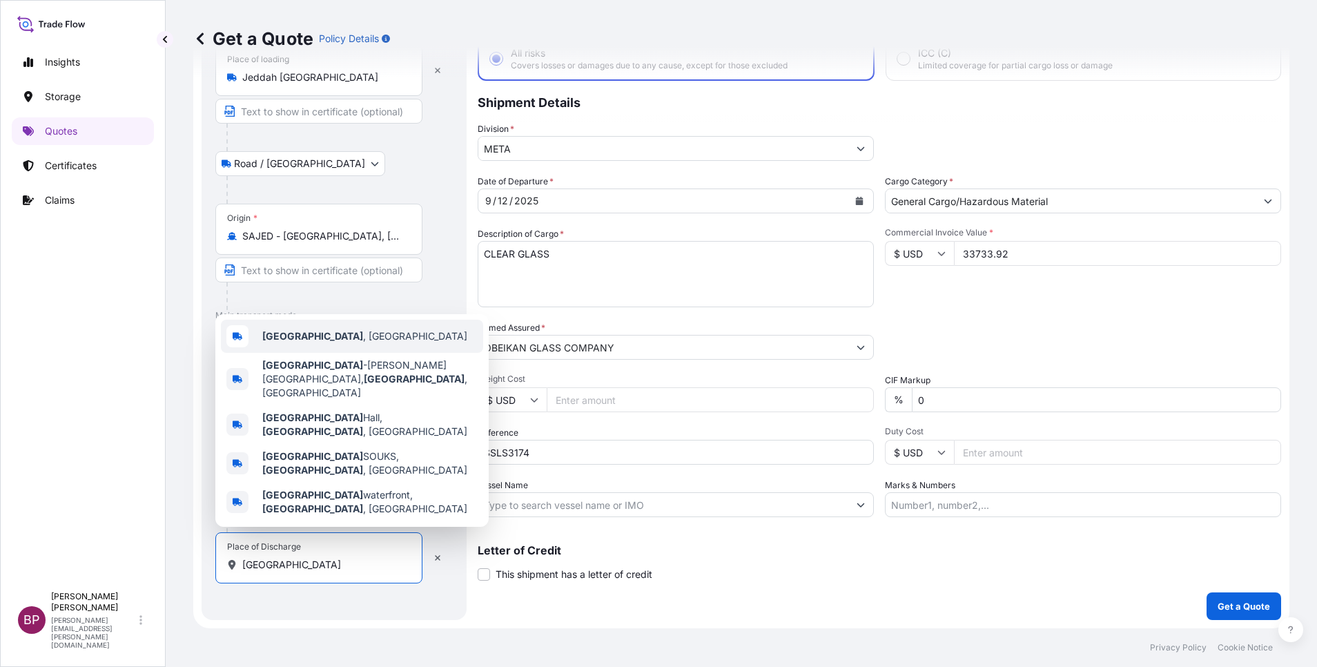
click at [332, 343] on span "[GEOGRAPHIC_DATA] , [GEOGRAPHIC_DATA]" at bounding box center [364, 336] width 205 height 14
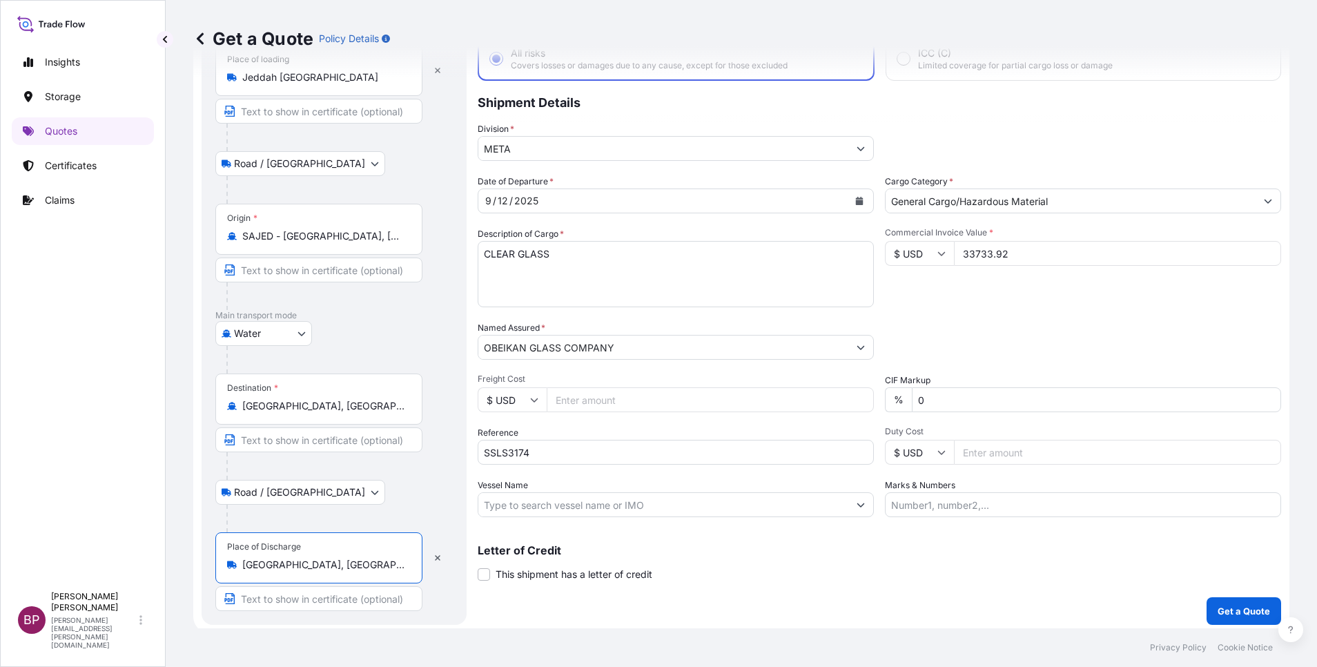
type input "[GEOGRAPHIC_DATA], [GEOGRAPHIC_DATA]"
click at [762, 553] on p "Letter of Credit" at bounding box center [879, 550] width 803 height 11
click at [1248, 608] on p "Get a Quote" at bounding box center [1243, 611] width 52 height 14
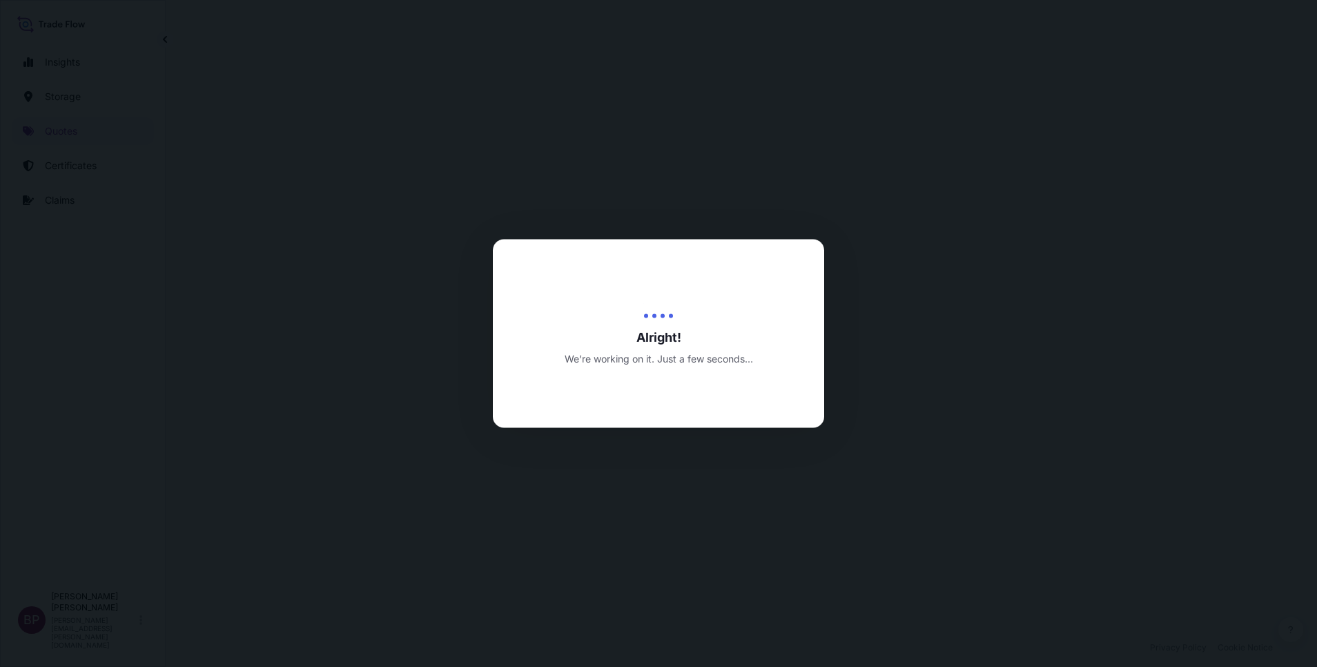
select select "Road / [GEOGRAPHIC_DATA]"
select select "Water"
select select "Road / [GEOGRAPHIC_DATA]"
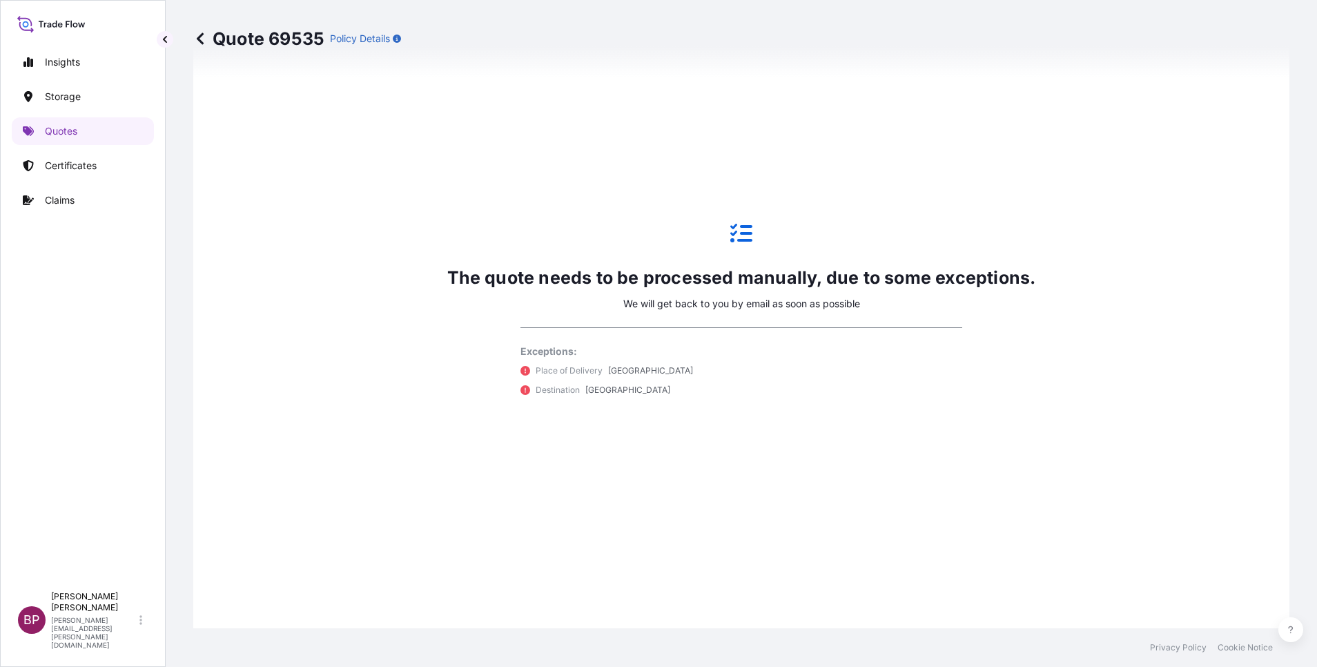
scroll to position [870, 0]
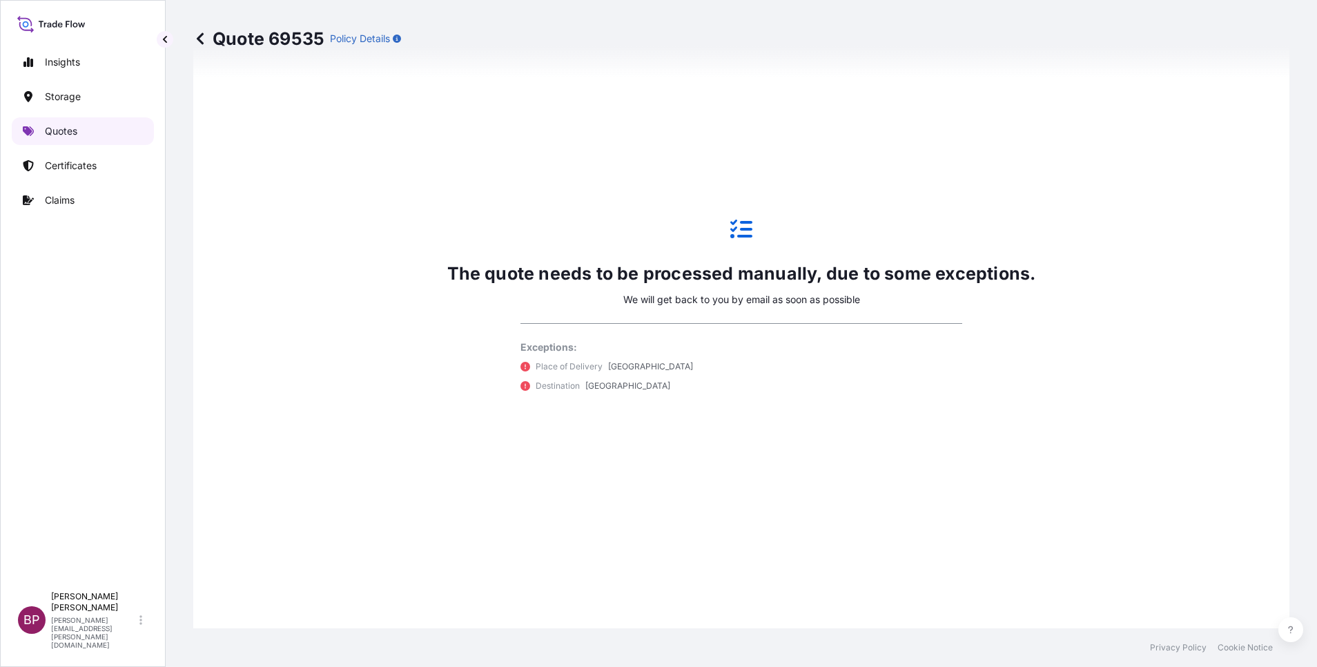
click at [70, 128] on p "Quotes" at bounding box center [61, 131] width 32 height 14
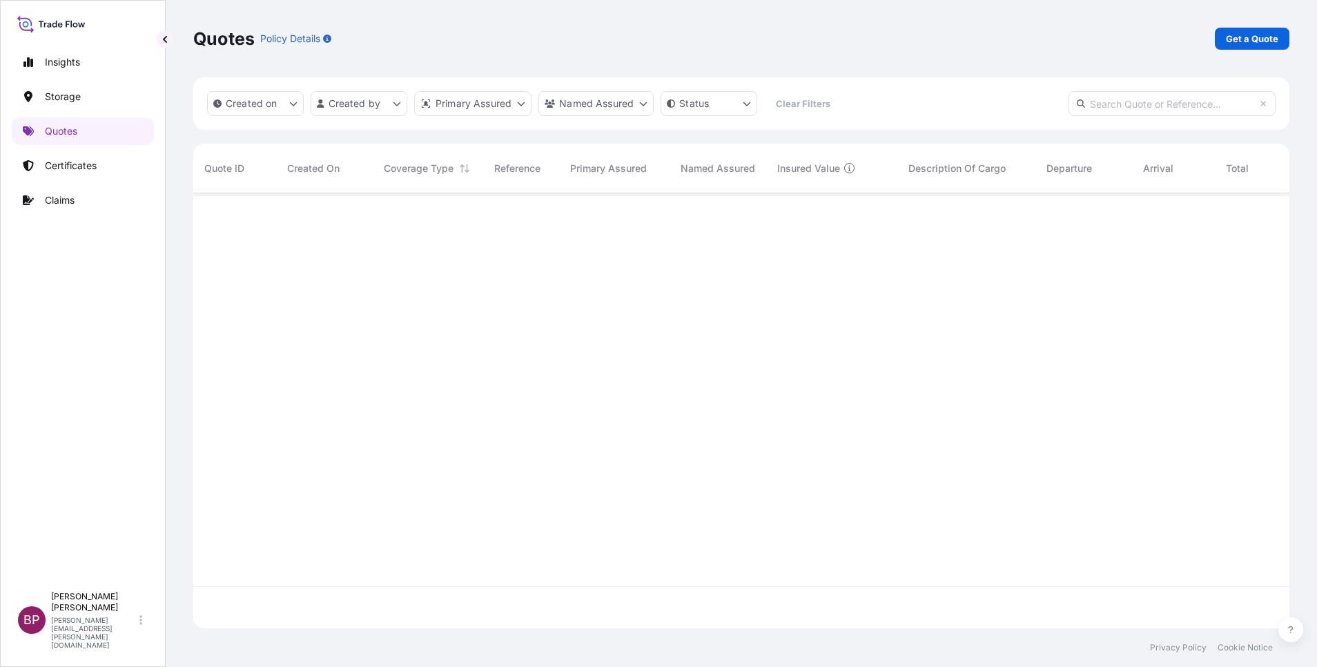
scroll to position [427, 1080]
click at [1253, 35] on p "Get a Quote" at bounding box center [1252, 39] width 52 height 14
select select "Water"
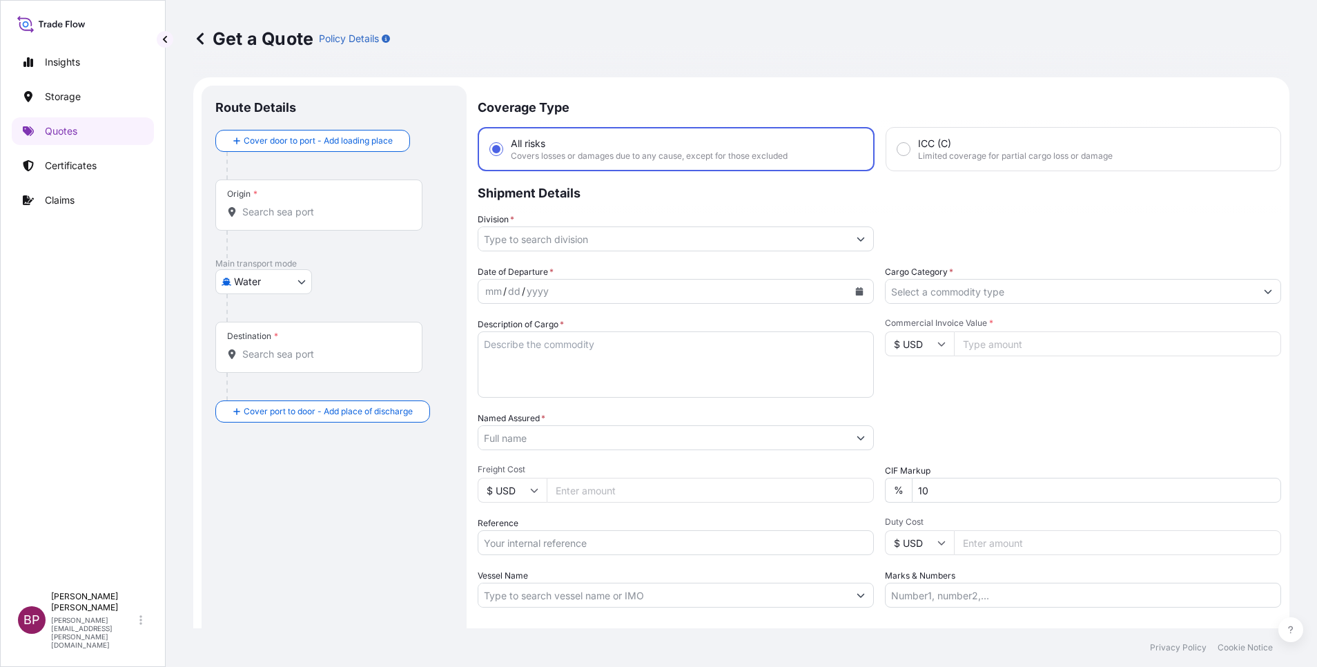
scroll to position [22, 0]
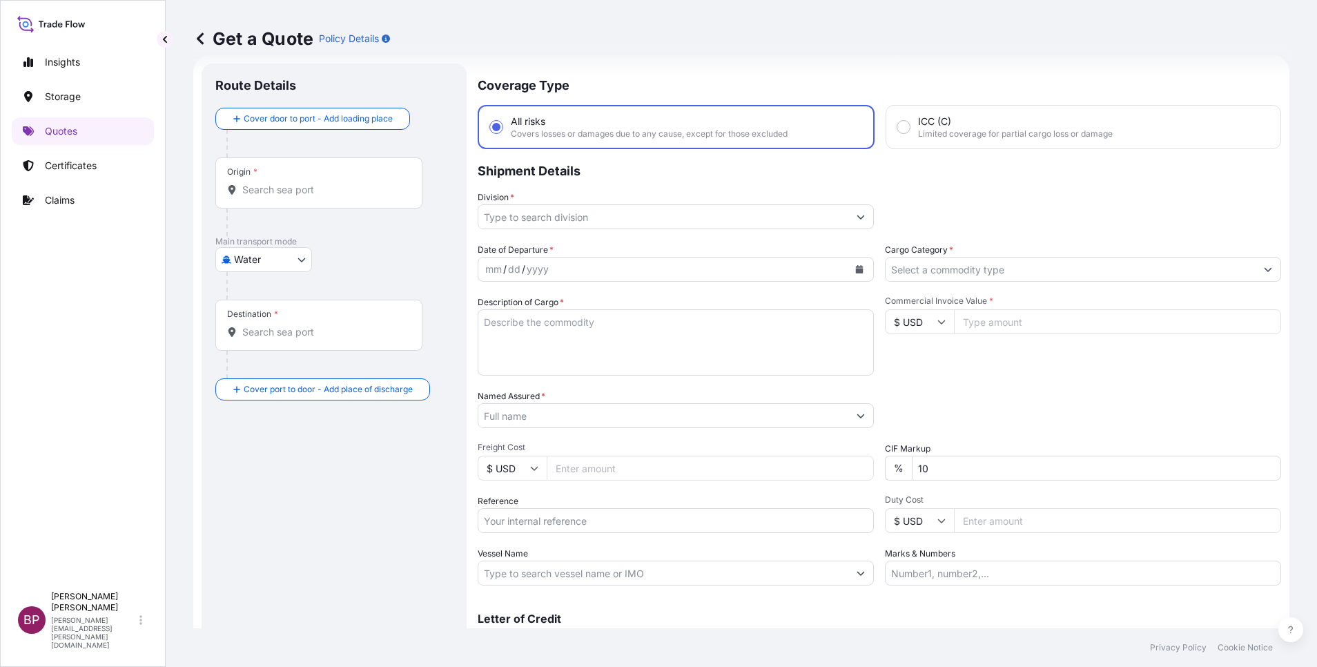
click at [1063, 274] on input "Cargo Category *" at bounding box center [1070, 269] width 370 height 25
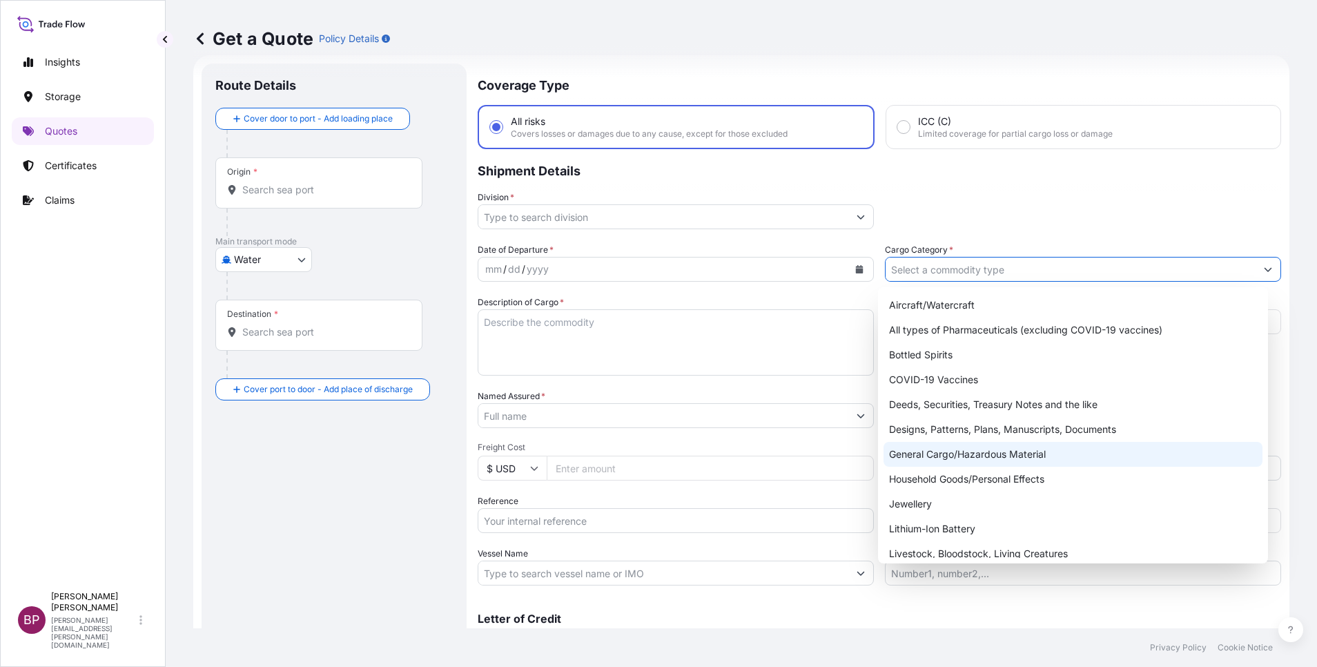
click at [963, 455] on div "General Cargo/Hazardous Material" at bounding box center [1072, 454] width 379 height 25
type input "General Cargo/Hazardous Material"
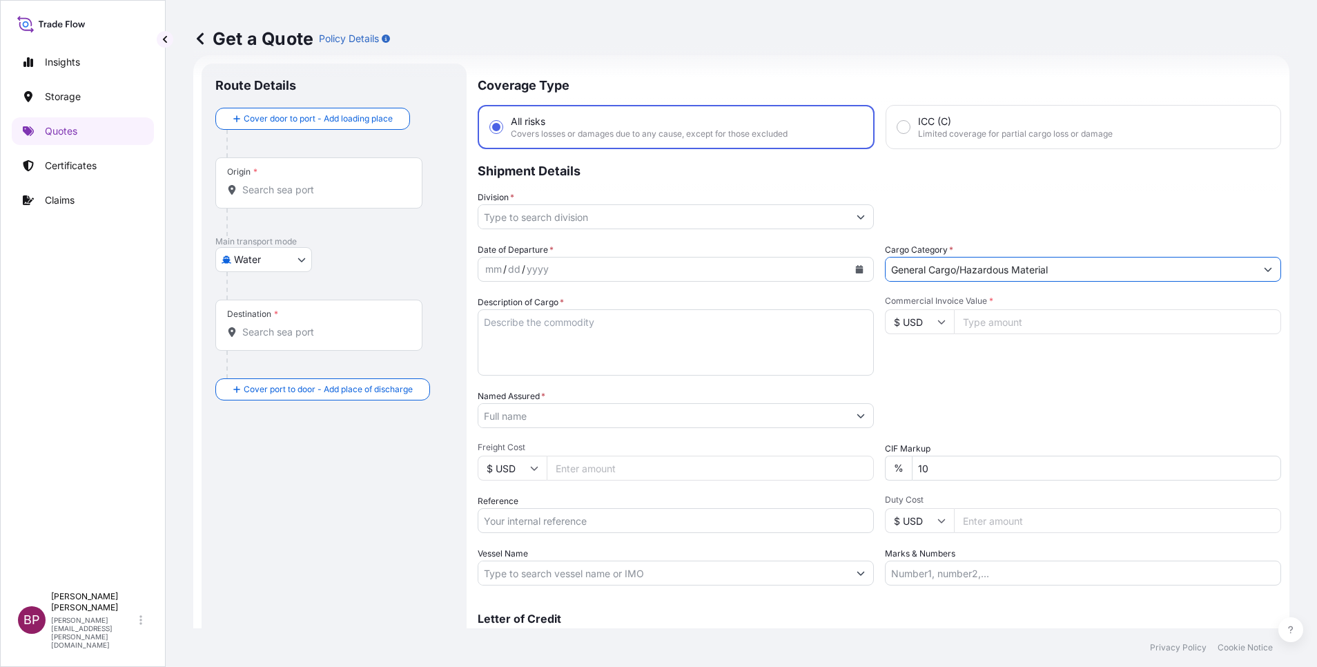
click at [850, 207] on button "Show suggestions" at bounding box center [860, 216] width 25 height 25
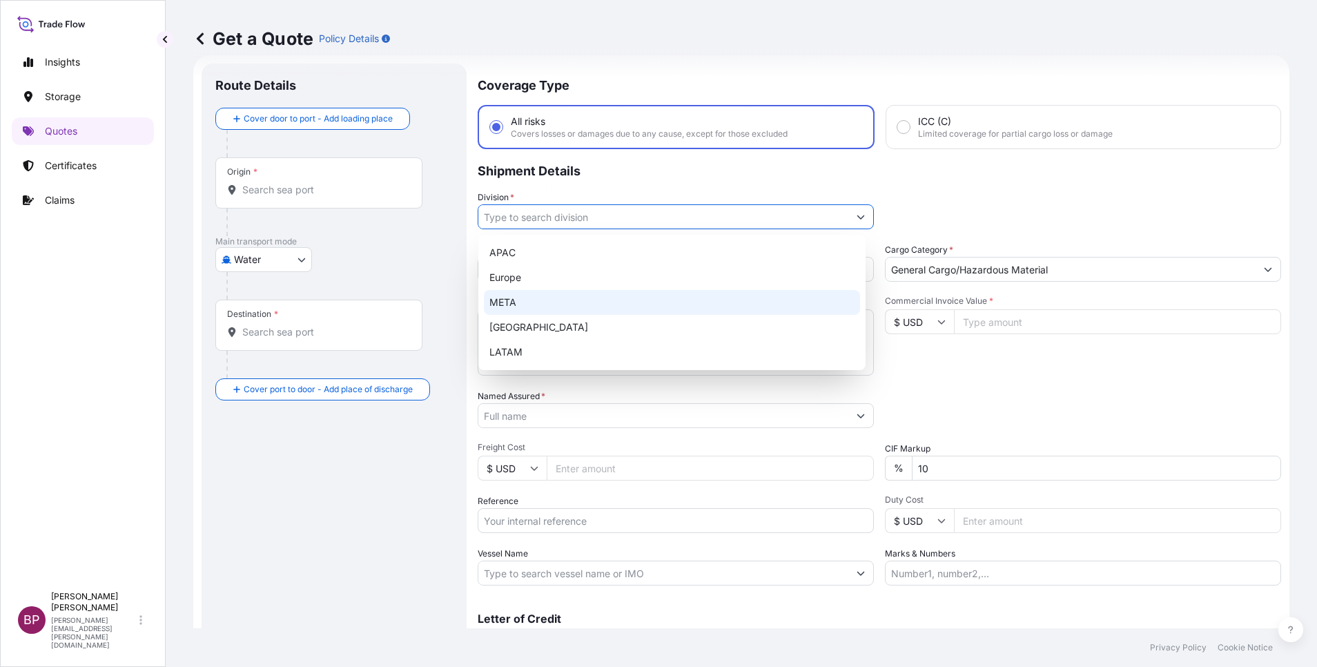
click at [535, 301] on div "META" at bounding box center [672, 302] width 376 height 25
type input "META"
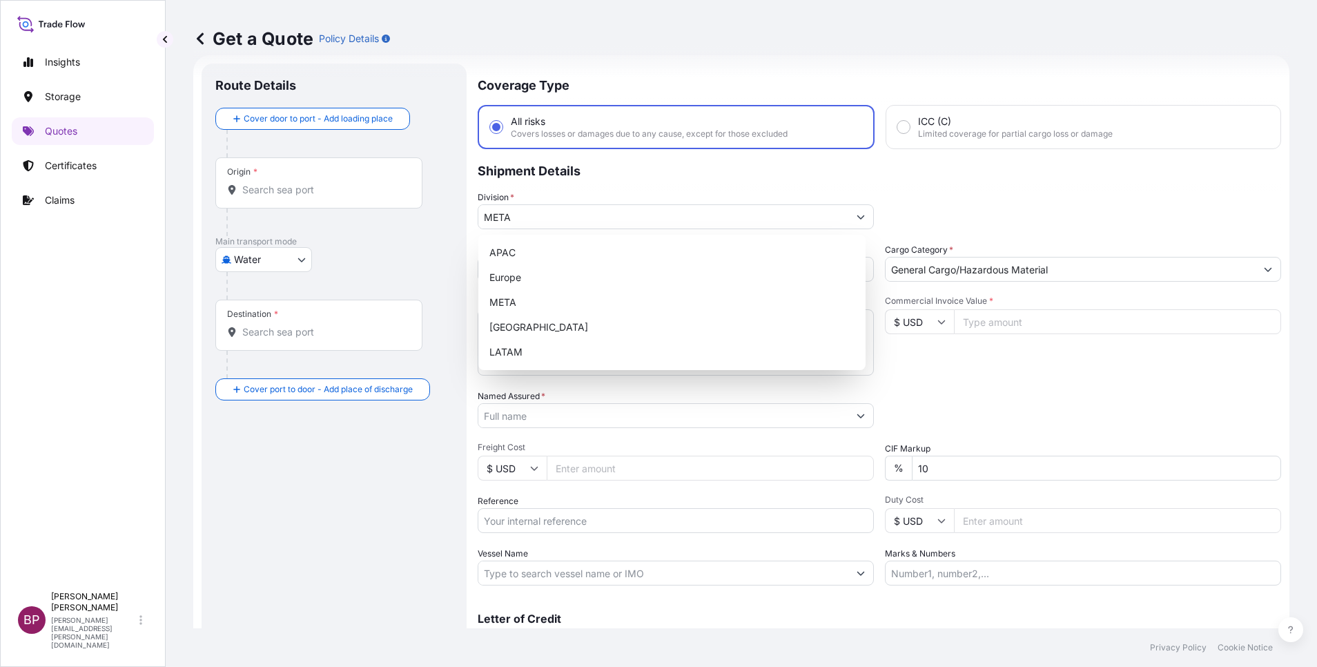
drag, startPoint x: 1127, startPoint y: 371, endPoint x: 1101, endPoint y: 370, distance: 26.2
click at [1125, 371] on div "Commercial Invoice Value * $ USD" at bounding box center [1083, 335] width 396 height 80
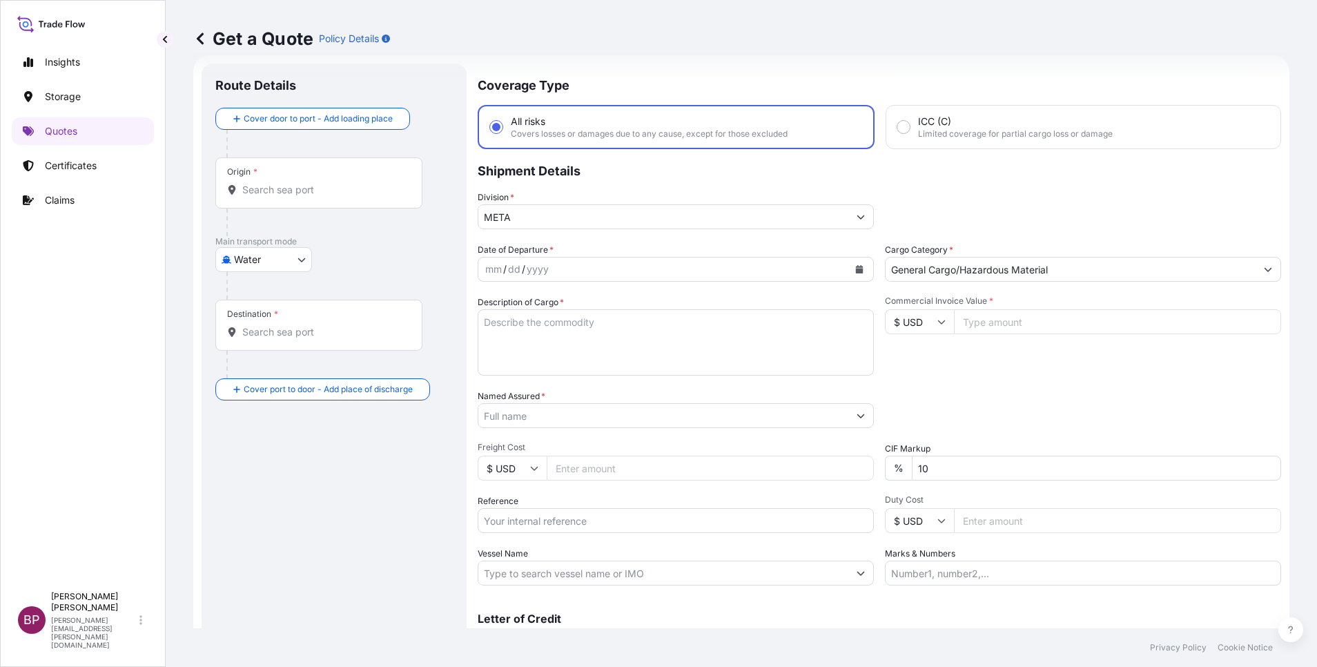
drag, startPoint x: 763, startPoint y: 332, endPoint x: 767, endPoint y: 345, distance: 14.0
click at [763, 332] on textarea "Description of Cargo *" at bounding box center [676, 342] width 396 height 66
paste textarea "Switches, Control units, Accessories etc"
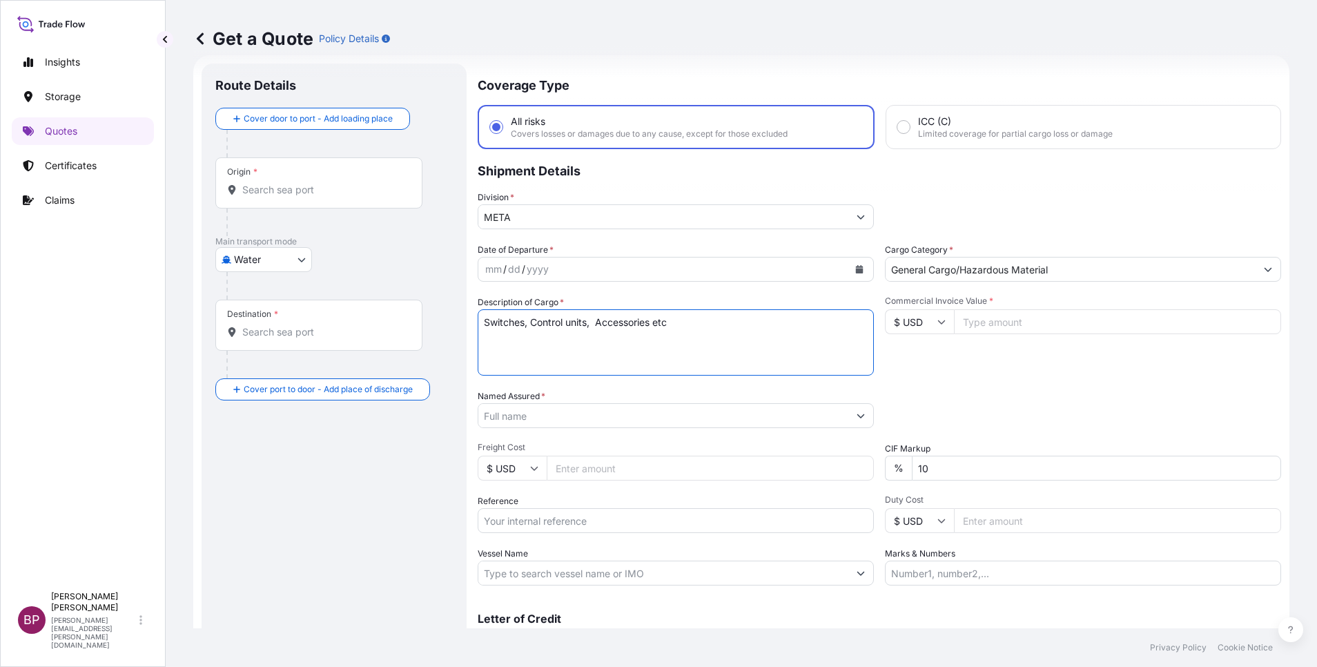
type textarea "Switches, Control units, Accessories etc"
click at [1019, 322] on input "Commercial Invoice Value *" at bounding box center [1117, 321] width 327 height 25
paste input "25009.64"
type input "25009.64"
drag, startPoint x: 961, startPoint y: 475, endPoint x: 548, endPoint y: 451, distance: 414.1
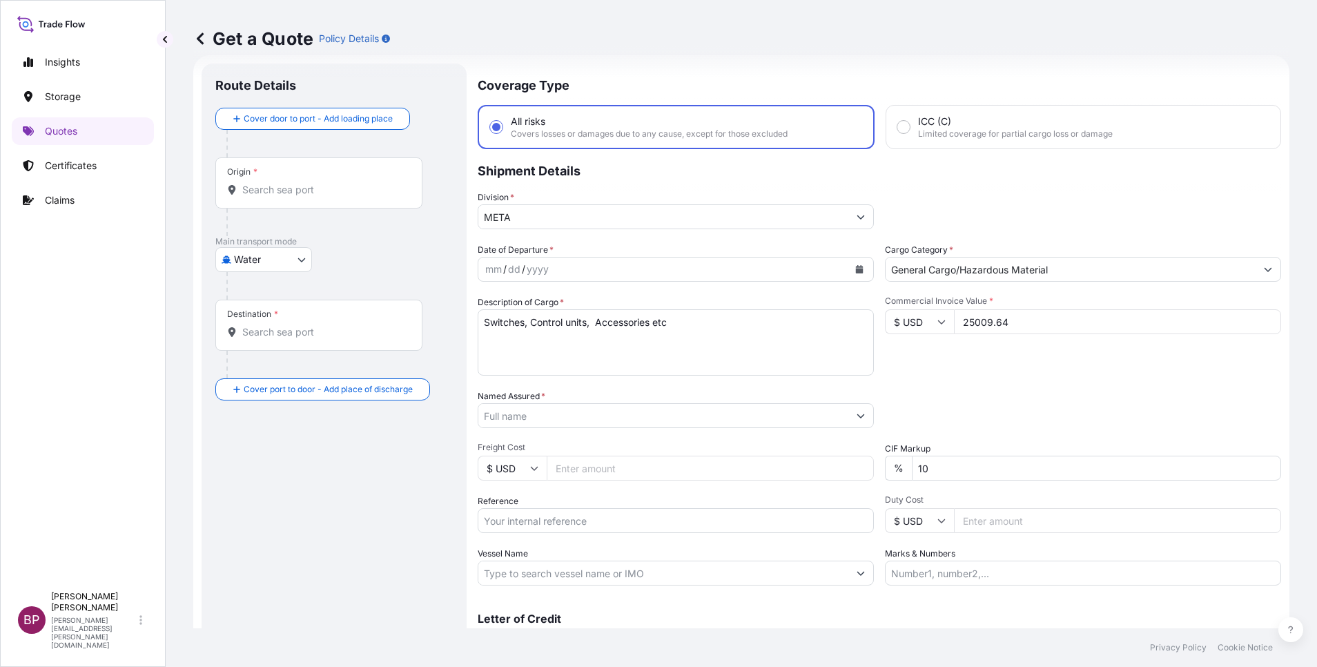
click at [651, 448] on div "Date of Departure * mm / dd / yyyy Cargo Category * General Cargo/Hazardous Mat…" at bounding box center [879, 414] width 803 height 342
type input "0"
click at [946, 375] on div "Date of Departure * mm / dd / yyyy Cargo Category * General Cargo/Hazardous Mat…" at bounding box center [879, 414] width 803 height 342
click at [77, 166] on p "Certificates" at bounding box center [71, 166] width 52 height 14
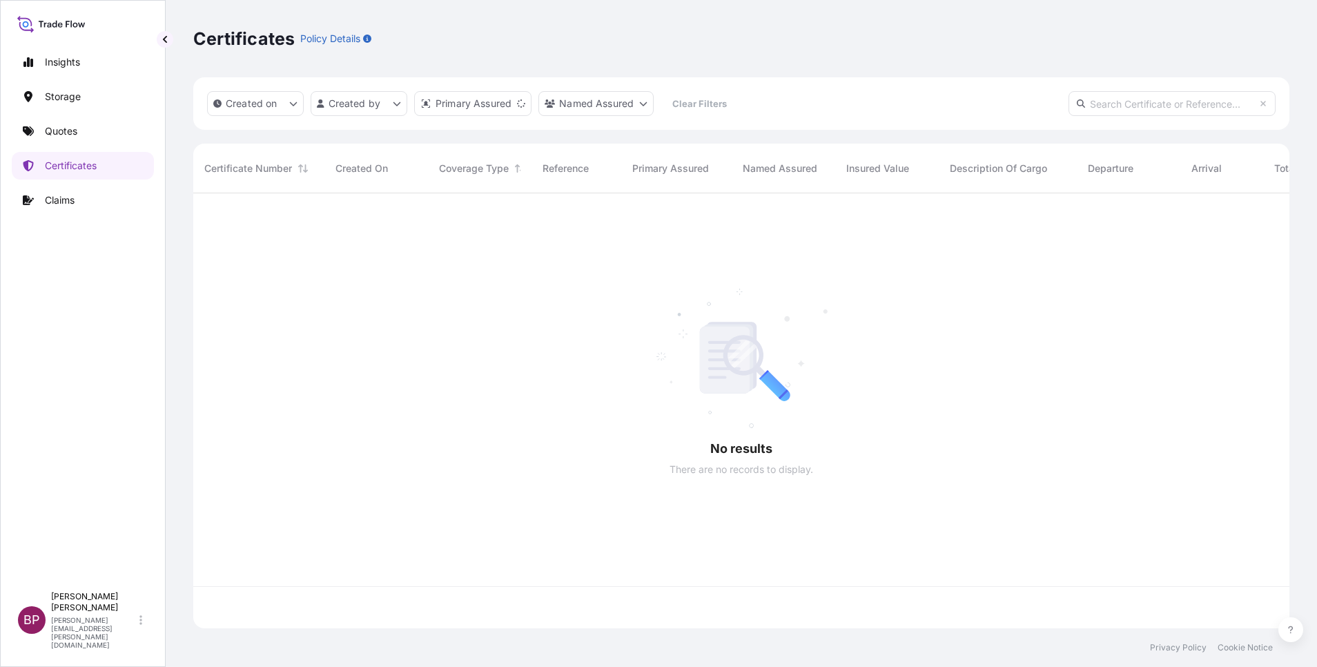
scroll to position [427, 1080]
